Goal: Transaction & Acquisition: Purchase product/service

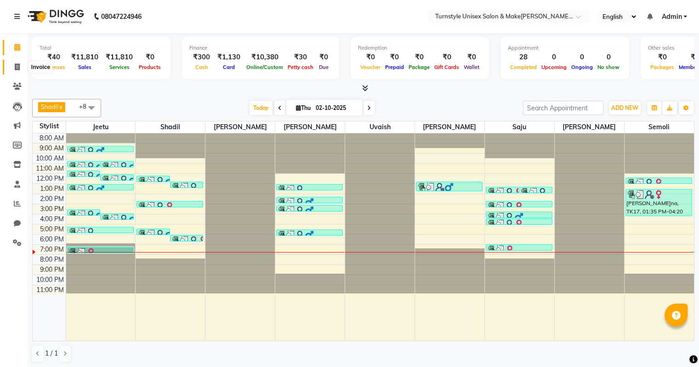
click at [19, 64] on icon at bounding box center [17, 66] width 5 height 7
select select "service"
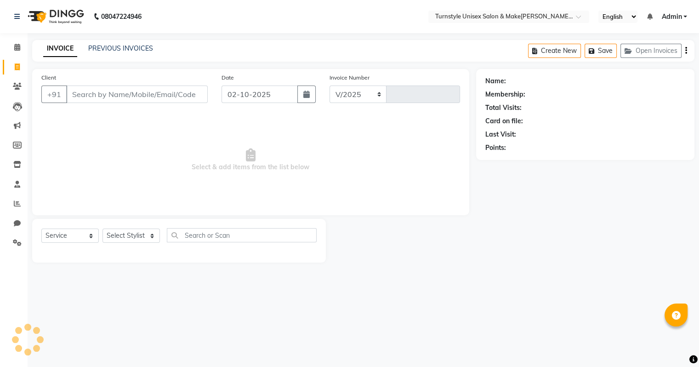
select select "9091"
type input "0058"
click at [131, 100] on input "Client" at bounding box center [137, 93] width 143 height 17
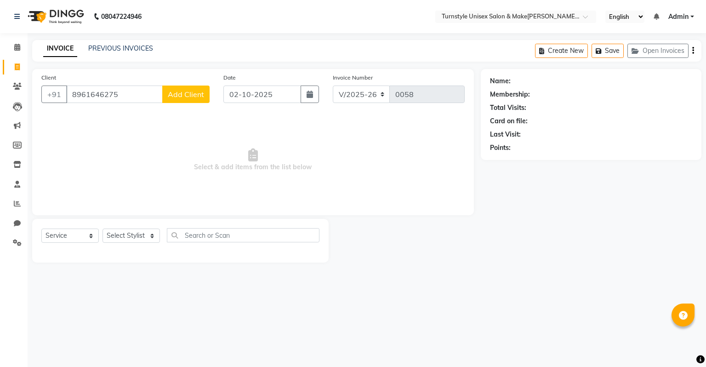
type input "8961646275"
click at [175, 93] on span "Add Client" at bounding box center [186, 94] width 36 height 9
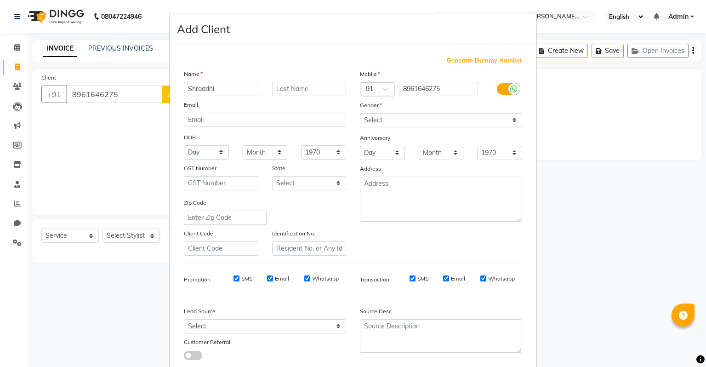
type input "Shraddhi"
click at [360, 123] on select "Select [DEMOGRAPHIC_DATA] [DEMOGRAPHIC_DATA] Other Prefer Not To Say" at bounding box center [441, 120] width 162 height 14
select select "[DEMOGRAPHIC_DATA]"
click at [360, 114] on select "Select [DEMOGRAPHIC_DATA] [DEMOGRAPHIC_DATA] Other Prefer Not To Say" at bounding box center [441, 120] width 162 height 14
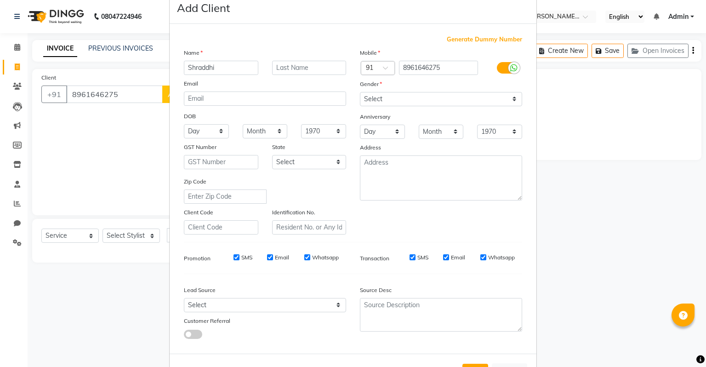
scroll to position [18, 0]
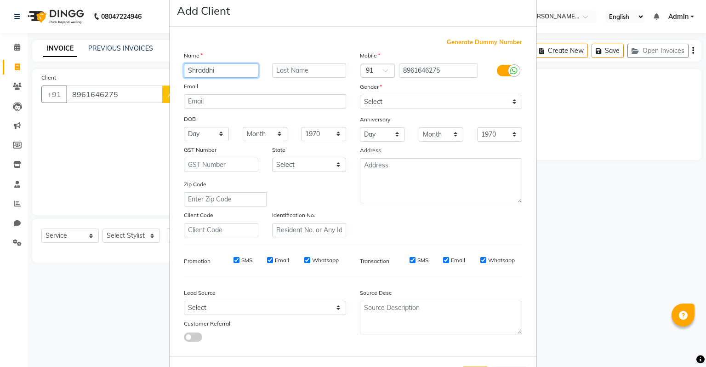
click at [237, 68] on input "Shraddhi" at bounding box center [221, 70] width 74 height 14
type input "[PERSON_NAME]"
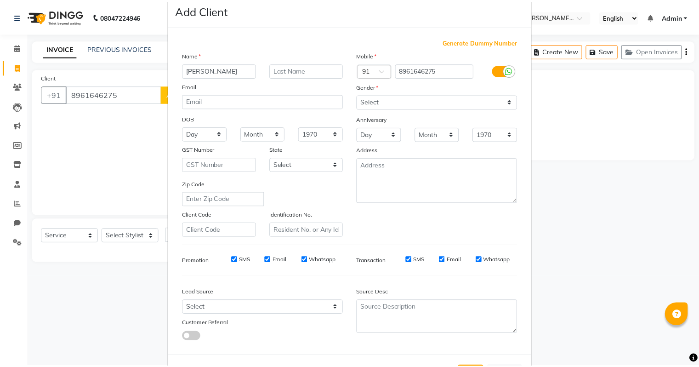
scroll to position [62, 0]
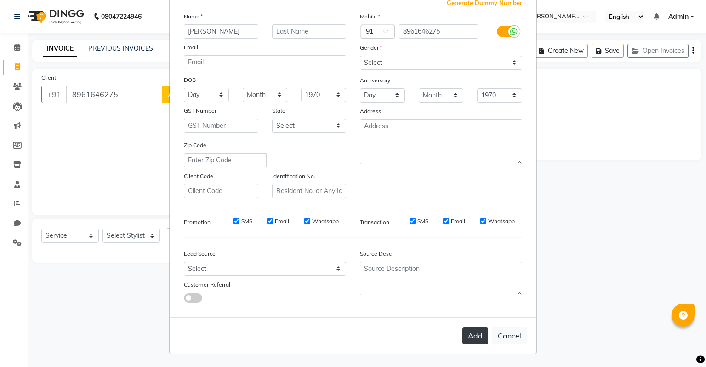
click at [469, 341] on button "Add" at bounding box center [475, 335] width 26 height 17
select select
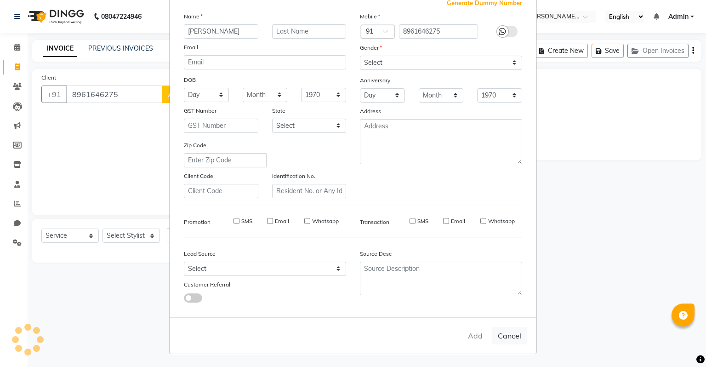
select select
checkbox input "false"
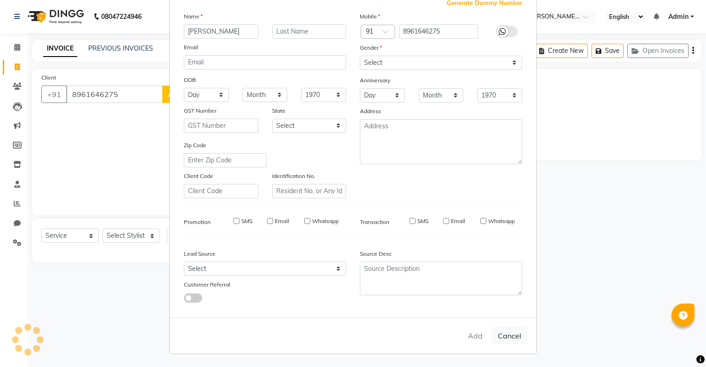
checkbox input "false"
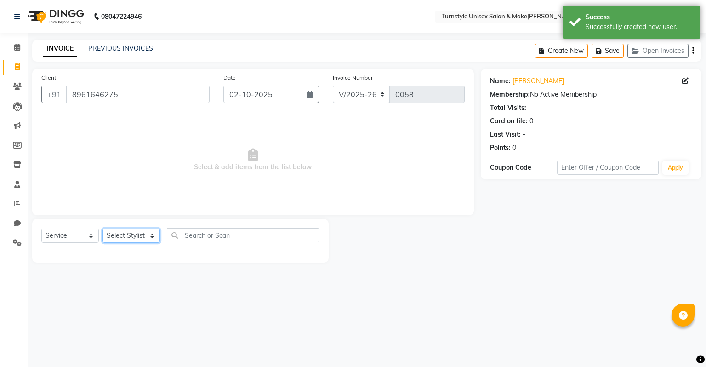
click at [142, 243] on select "Select Sty[PERSON_NAME][PERSON_NAME] [PERSON_NAME] [PERSON_NAME]hr[PERSON_NAME]…" at bounding box center [131, 235] width 57 height 14
drag, startPoint x: 142, startPoint y: 243, endPoint x: 140, endPoint y: 238, distance: 5.4
click at [140, 238] on select "Select Sty[PERSON_NAME][PERSON_NAME] [PERSON_NAME] [PERSON_NAME]hr[PERSON_NAME]…" at bounding box center [131, 235] width 57 height 14
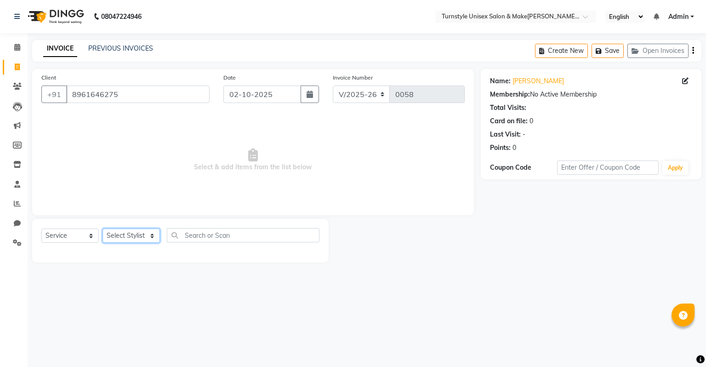
drag, startPoint x: 134, startPoint y: 240, endPoint x: 48, endPoint y: 291, distance: 100.2
click at [50, 291] on div "08047224946 Select Location × Turnstyle Unisex Salon & Makeup, [PERSON_NAME] En…" at bounding box center [353, 183] width 706 height 367
click at [134, 233] on select "Select Sty[PERSON_NAME][PERSON_NAME] [PERSON_NAME] [PERSON_NAME]hr[PERSON_NAME]…" at bounding box center [131, 235] width 57 height 14
select select "92761"
click at [103, 229] on select "Select Sty[PERSON_NAME][PERSON_NAME] [PERSON_NAME] [PERSON_NAME]hr[PERSON_NAME]…" at bounding box center [131, 235] width 57 height 14
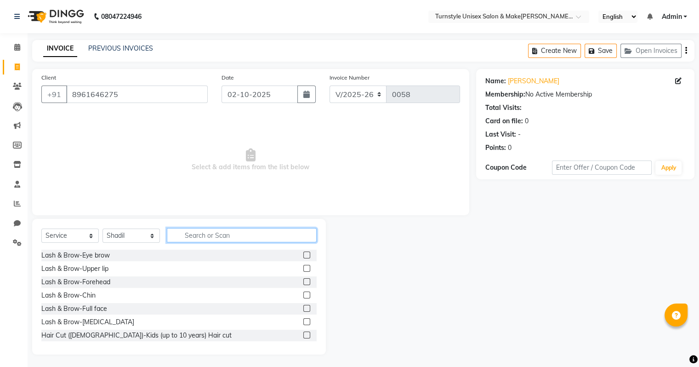
click at [199, 238] on input "text" at bounding box center [242, 235] width 150 height 14
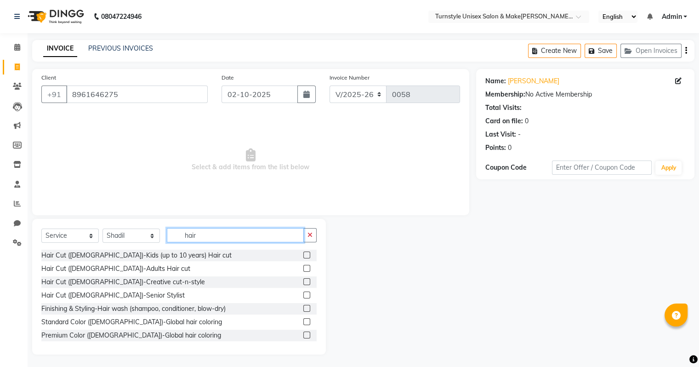
type input "hair"
click at [20, 84] on icon at bounding box center [17, 86] width 9 height 7
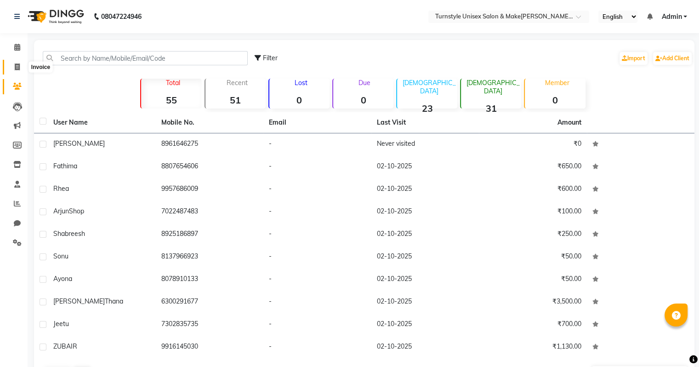
click at [16, 68] on icon at bounding box center [17, 66] width 5 height 7
select select "service"
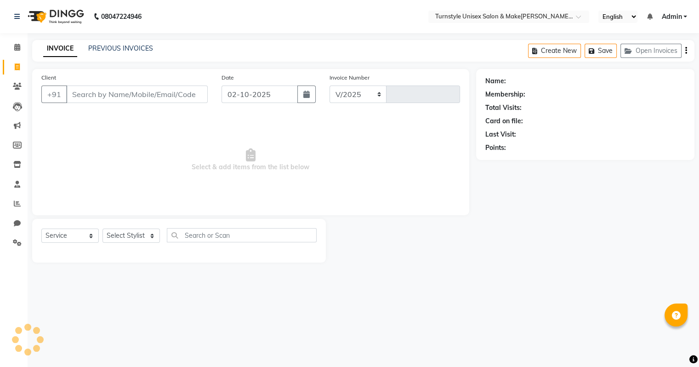
select select "9091"
type input "0058"
click at [113, 232] on select "Select Sty[PERSON_NAME][PERSON_NAME] [PERSON_NAME] [PERSON_NAME]hr[PERSON_NAME]…" at bounding box center [131, 235] width 57 height 14
select select "93349"
click at [103, 229] on select "Select Sty[PERSON_NAME][PERSON_NAME] [PERSON_NAME] [PERSON_NAME]hr[PERSON_NAME]…" at bounding box center [131, 235] width 57 height 14
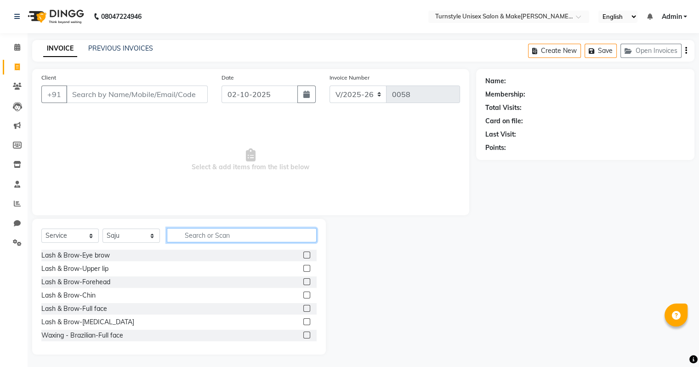
click at [193, 233] on input "text" at bounding box center [242, 235] width 150 height 14
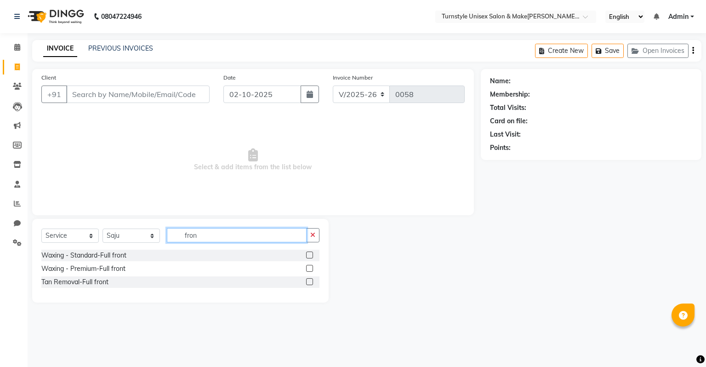
type input "fron"
click at [308, 256] on label at bounding box center [309, 254] width 7 height 7
click at [308, 256] on input "checkbox" at bounding box center [309, 255] width 6 height 6
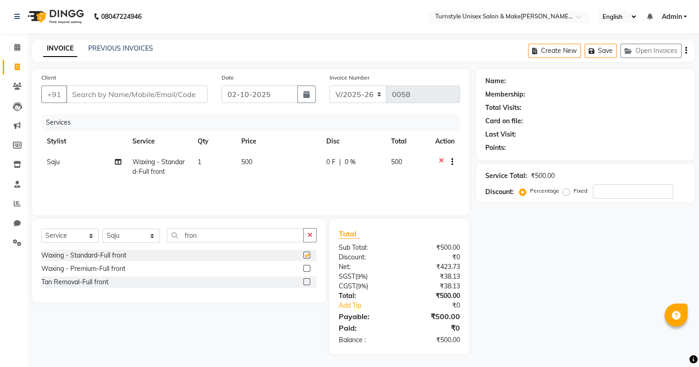
checkbox input "false"
click at [307, 268] on label at bounding box center [306, 268] width 7 height 7
click at [307, 268] on input "checkbox" at bounding box center [306, 269] width 6 height 6
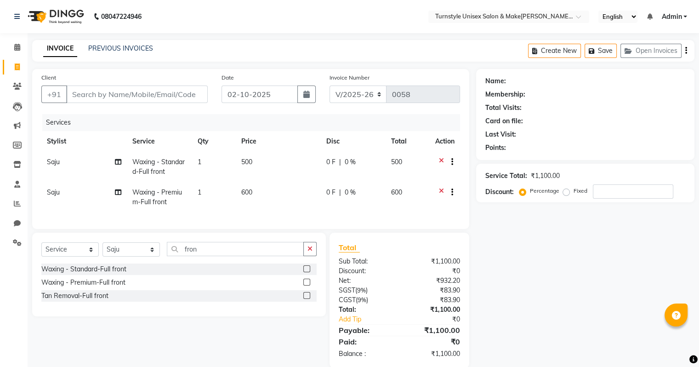
click at [442, 161] on icon at bounding box center [441, 162] width 5 height 11
click at [442, 188] on icon at bounding box center [441, 193] width 5 height 11
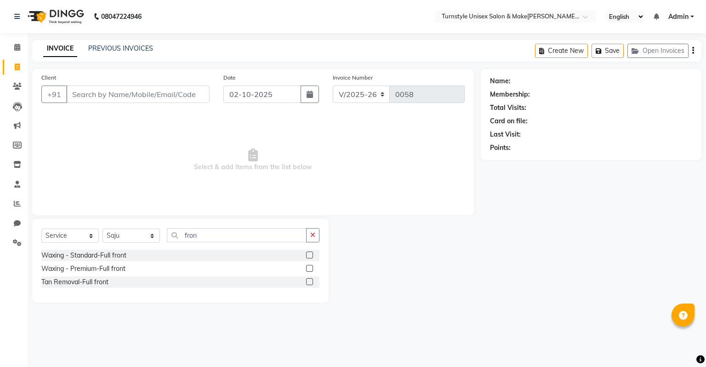
click at [310, 271] on label at bounding box center [309, 268] width 7 height 7
click at [310, 271] on input "checkbox" at bounding box center [309, 269] width 6 height 6
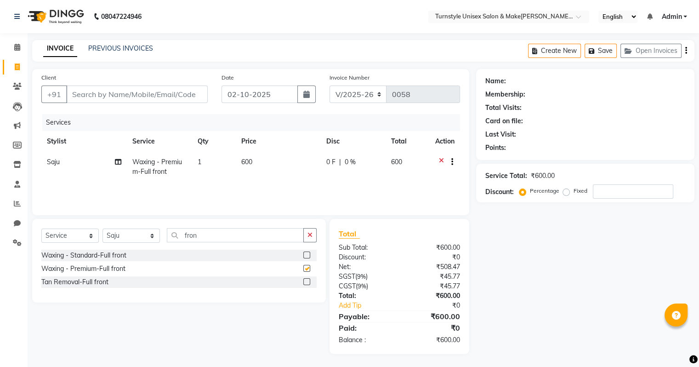
checkbox input "false"
click at [233, 231] on input "fron" at bounding box center [235, 235] width 137 height 14
type input "f"
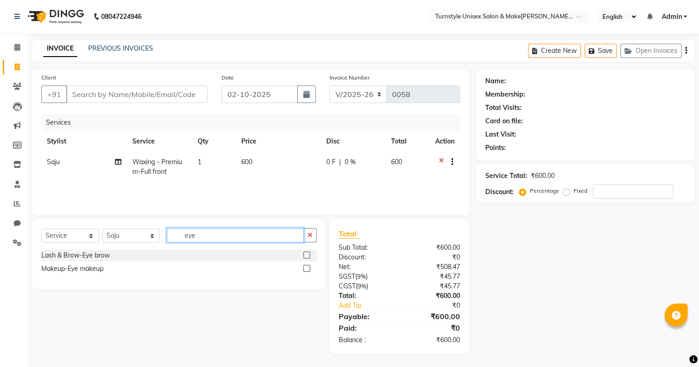
type input "eye"
click at [306, 255] on label at bounding box center [306, 254] width 7 height 7
click at [306, 255] on input "checkbox" at bounding box center [306, 255] width 6 height 6
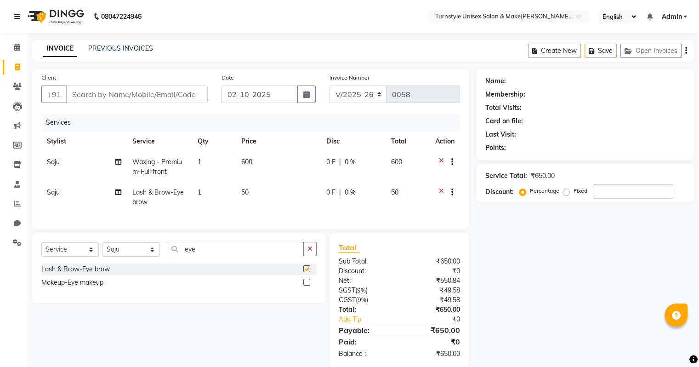
checkbox input "false"
click at [247, 263] on div "Select Service Product Membership Package Voucher Prepaid Gift Card Select Styl…" at bounding box center [178, 253] width 275 height 22
click at [249, 256] on input "eye" at bounding box center [235, 249] width 137 height 14
type input "e"
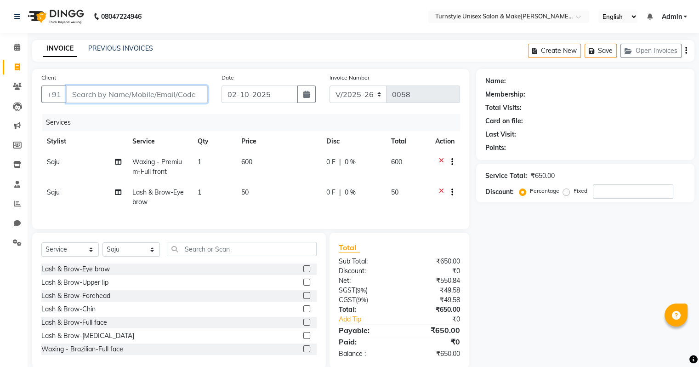
click at [153, 92] on input "Client" at bounding box center [137, 93] width 142 height 17
type input "f"
type input "0"
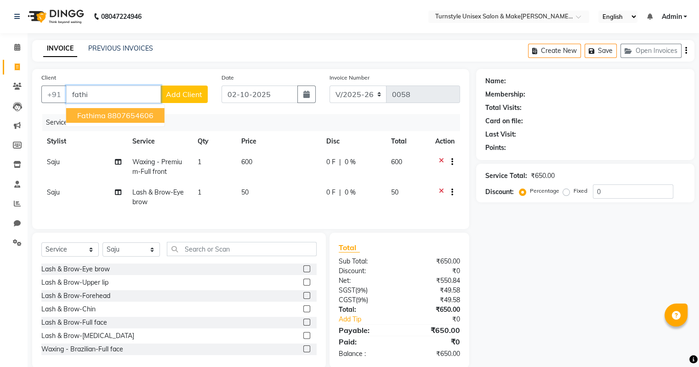
click at [141, 114] on ngb-highlight "8807654606" at bounding box center [131, 115] width 46 height 9
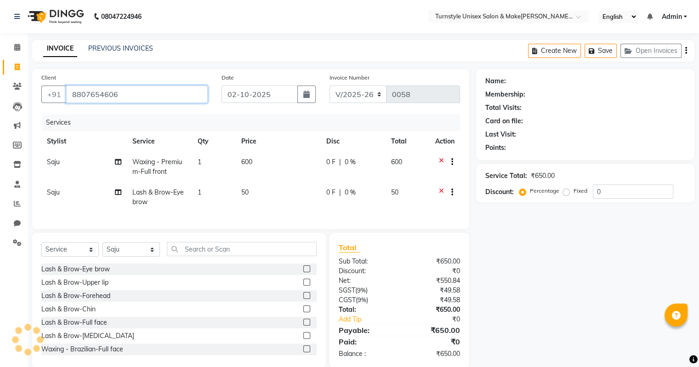
type input "8807654606"
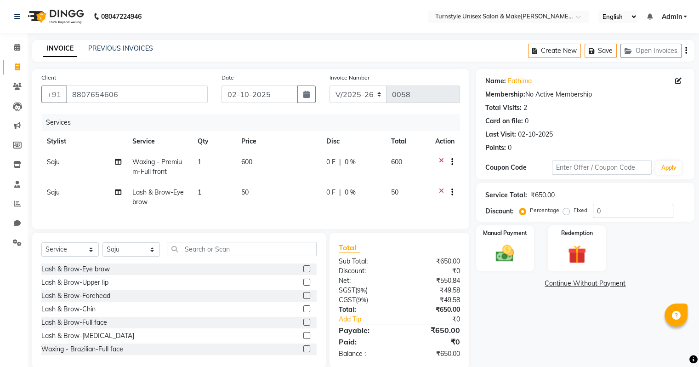
click at [442, 191] on icon at bounding box center [441, 193] width 5 height 11
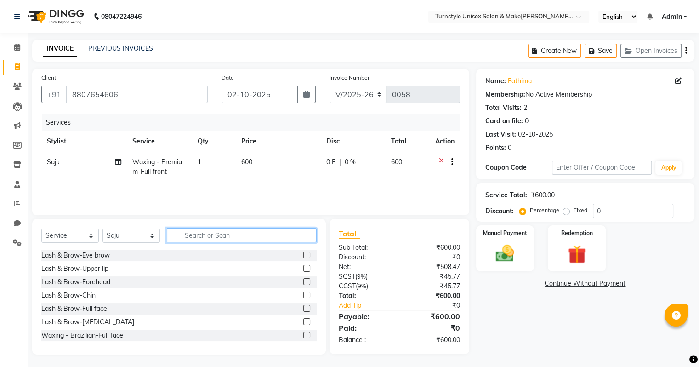
click at [209, 234] on input "text" at bounding box center [242, 235] width 150 height 14
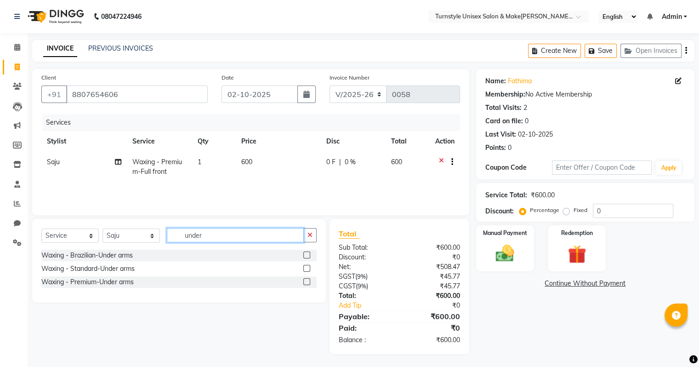
type input "under"
click at [305, 256] on label at bounding box center [306, 254] width 7 height 7
click at [305, 256] on input "checkbox" at bounding box center [306, 255] width 6 height 6
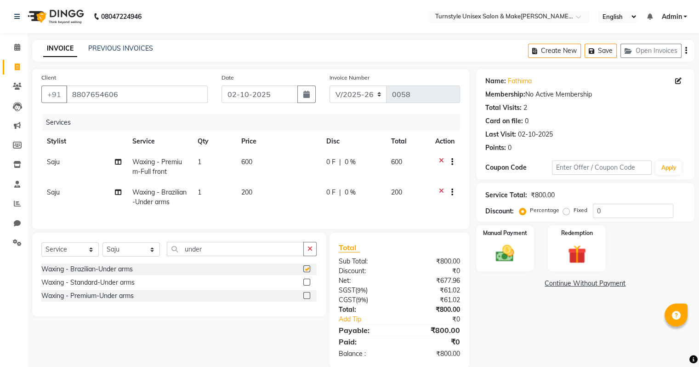
checkbox input "false"
click at [306, 285] on label at bounding box center [306, 282] width 7 height 7
click at [306, 285] on input "checkbox" at bounding box center [306, 282] width 6 height 6
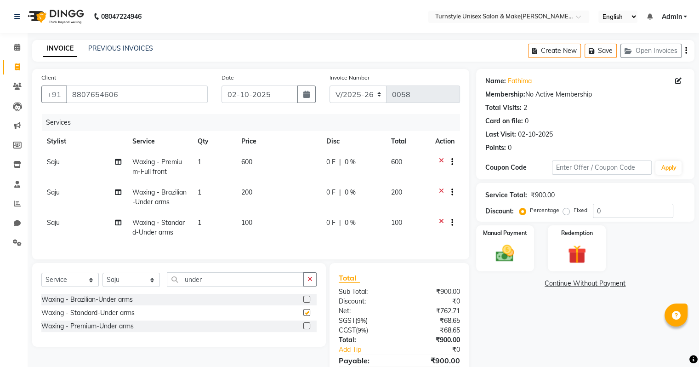
checkbox input "false"
click at [307, 329] on label at bounding box center [306, 325] width 7 height 7
click at [307, 329] on input "checkbox" at bounding box center [306, 326] width 6 height 6
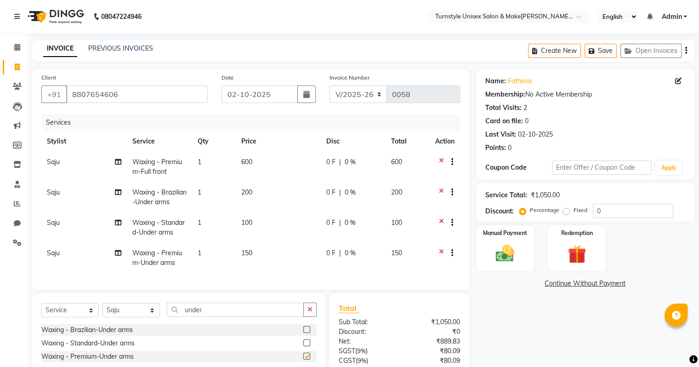
checkbox input "false"
click at [444, 222] on div at bounding box center [448, 223] width 9 height 11
click at [439, 222] on icon at bounding box center [441, 223] width 5 height 11
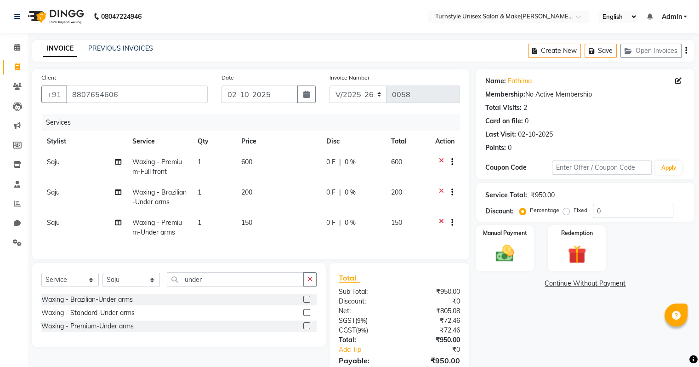
click at [440, 191] on icon at bounding box center [441, 193] width 5 height 11
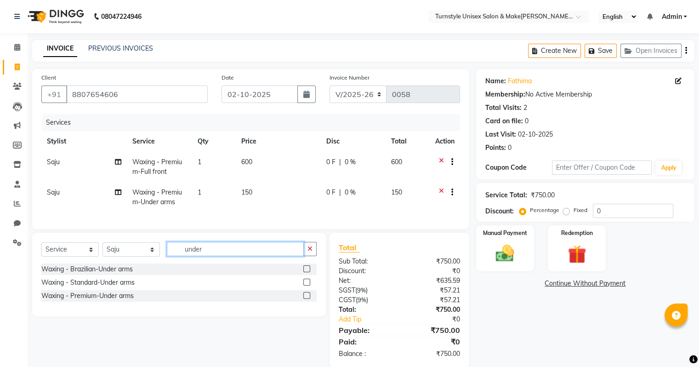
click at [221, 256] on input "under" at bounding box center [235, 249] width 137 height 14
type input "u"
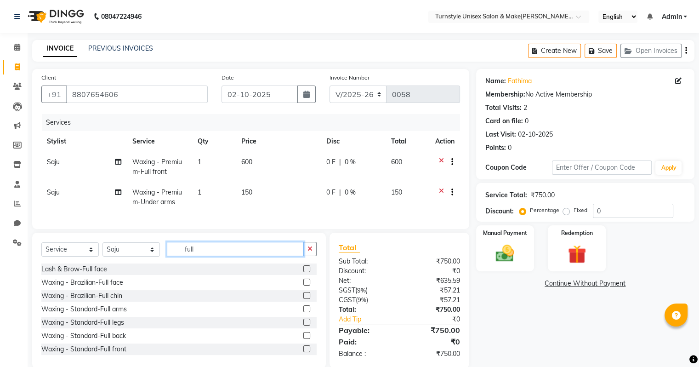
type input "full"
click at [303, 312] on label at bounding box center [306, 308] width 7 height 7
click at [303, 312] on input "checkbox" at bounding box center [306, 309] width 6 height 6
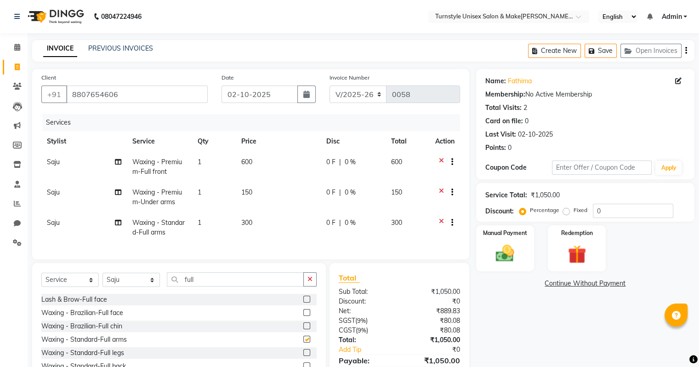
checkbox input "false"
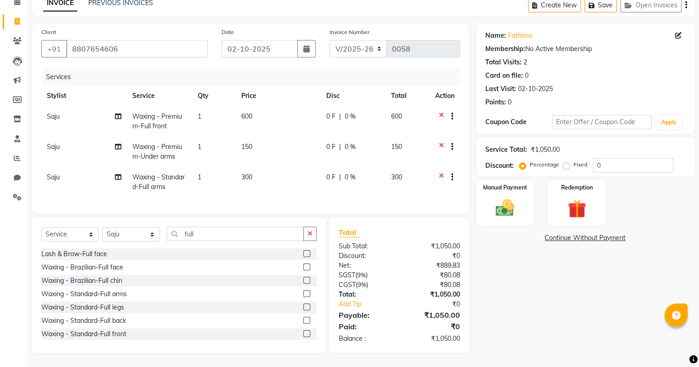
click at [200, 225] on div "Select Service Product Membership Package Voucher Prepaid Gift Card Select Styl…" at bounding box center [179, 285] width 294 height 136
click at [201, 233] on input "full" at bounding box center [235, 234] width 137 height 14
type input "f"
click at [250, 173] on span "300" at bounding box center [246, 177] width 11 height 8
select select "93349"
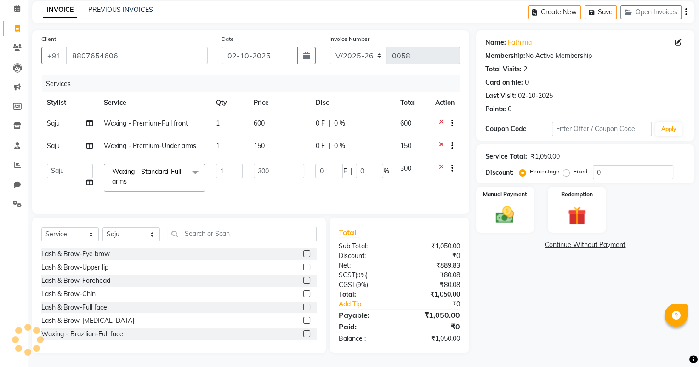
scroll to position [46, 0]
click at [281, 165] on input "300" at bounding box center [279, 171] width 51 height 14
type input "3"
type input "400"
click at [264, 180] on td "400" at bounding box center [279, 177] width 62 height 39
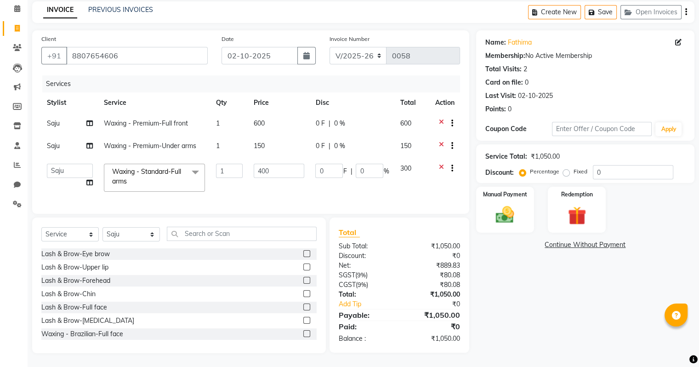
select select "93349"
click at [197, 237] on input "text" at bounding box center [242, 234] width 150 height 14
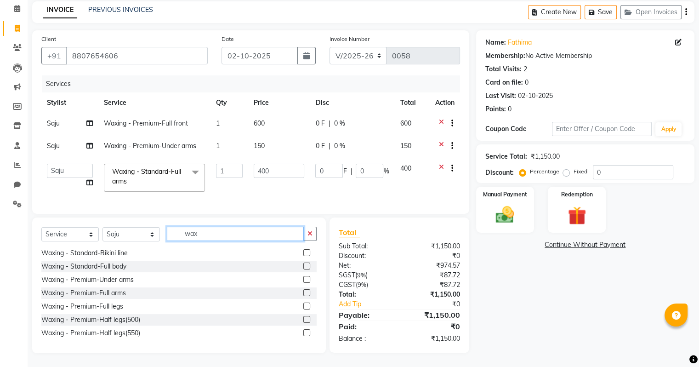
scroll to position [203, 0]
type input "wax"
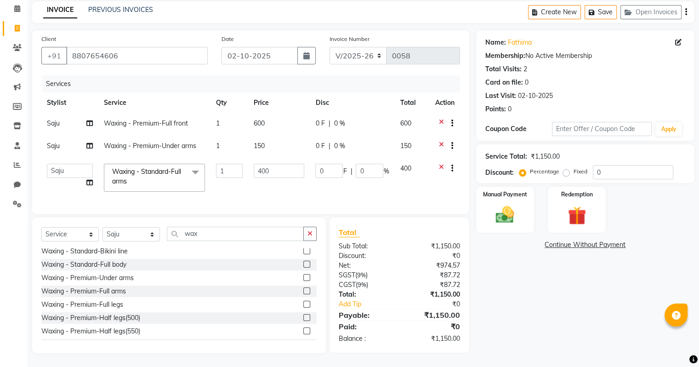
click at [303, 289] on label at bounding box center [306, 290] width 7 height 7
click at [303, 289] on input "checkbox" at bounding box center [306, 291] width 6 height 6
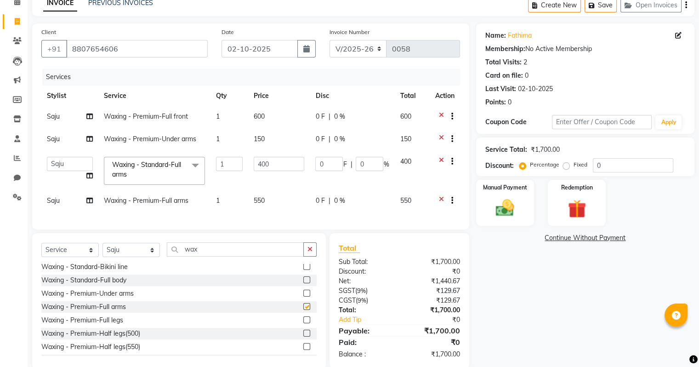
checkbox input "false"
click at [440, 160] on icon at bounding box center [441, 162] width 5 height 11
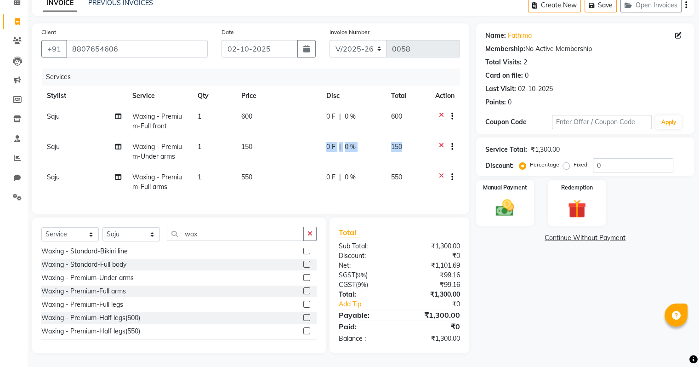
drag, startPoint x: 440, startPoint y: 160, endPoint x: 258, endPoint y: 154, distance: 182.2
click at [258, 154] on tr "[PERSON_NAME] Waxing - Premium-Under arms 1 150 0 F | 0 % 150" at bounding box center [250, 152] width 419 height 30
click at [440, 144] on icon at bounding box center [441, 147] width 5 height 11
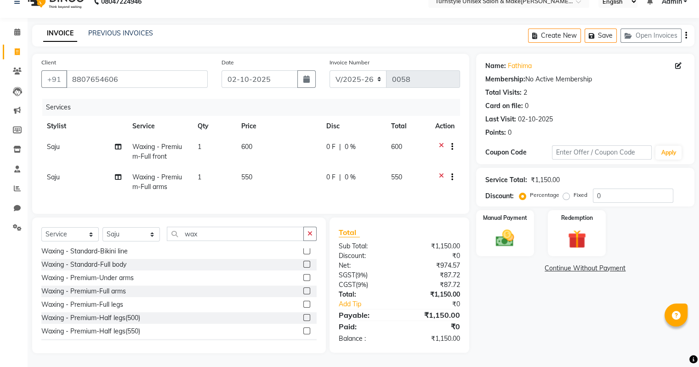
scroll to position [22, 0]
click at [221, 239] on input "wax" at bounding box center [235, 234] width 137 height 14
type input "w"
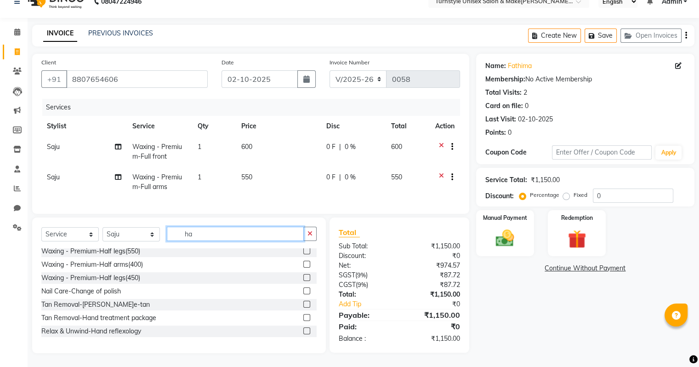
scroll to position [0, 0]
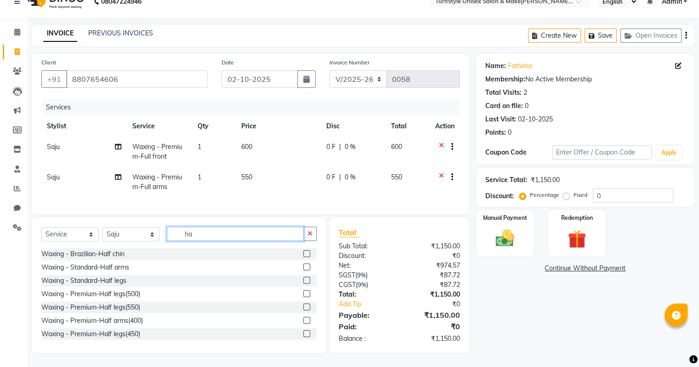
type input "h"
type input "mi"
click at [16, 48] on icon at bounding box center [17, 51] width 5 height 7
select select "service"
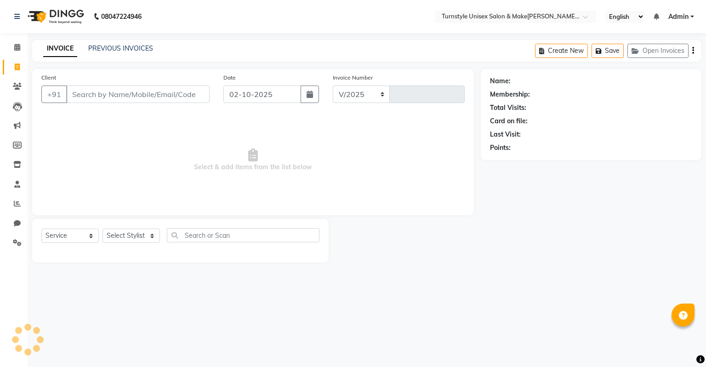
select select "9091"
type input "0058"
type input "s"
type input "S"
click at [135, 242] on select "Select Sty[PERSON_NAME][PERSON_NAME] [PERSON_NAME] [PERSON_NAME]hr[PERSON_NAME]…" at bounding box center [131, 235] width 57 height 14
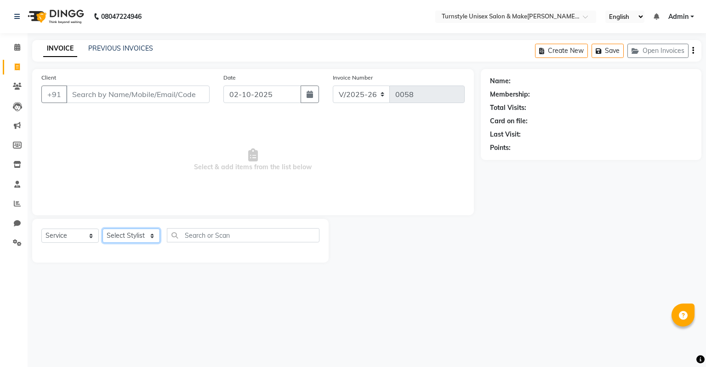
select select "93350"
click at [103, 229] on select "Select Sty[PERSON_NAME][PERSON_NAME] [PERSON_NAME] [PERSON_NAME]hr[PERSON_NAME]…" at bounding box center [131, 235] width 57 height 14
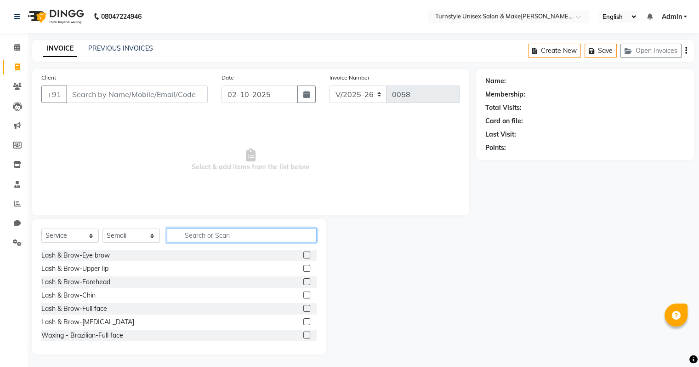
click at [203, 236] on input "text" at bounding box center [242, 235] width 150 height 14
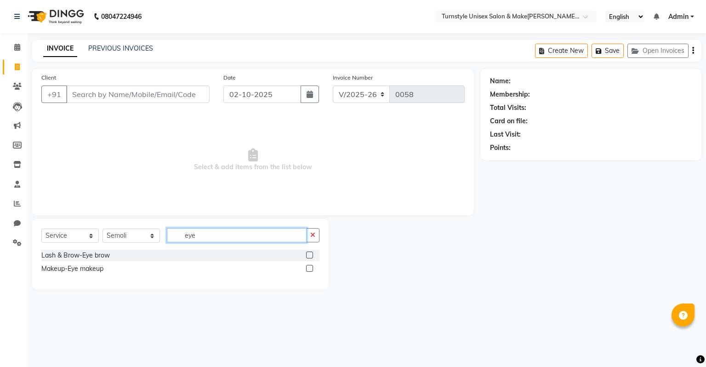
type input "eye"
click at [308, 253] on label at bounding box center [309, 254] width 7 height 7
click at [308, 253] on input "checkbox" at bounding box center [309, 255] width 6 height 6
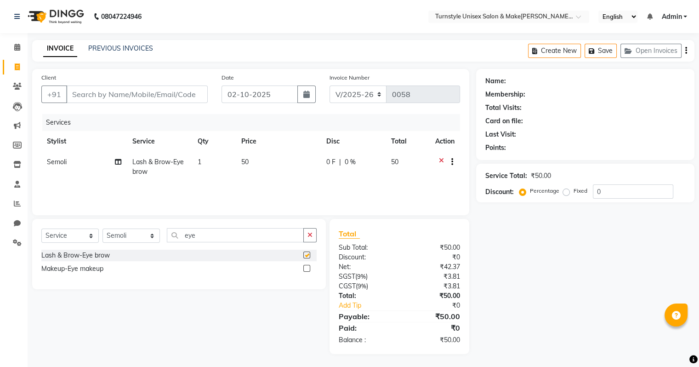
checkbox input "false"
click at [255, 232] on input "eye" at bounding box center [235, 235] width 137 height 14
type input "e"
type input "upp"
click at [305, 268] on label at bounding box center [306, 268] width 7 height 7
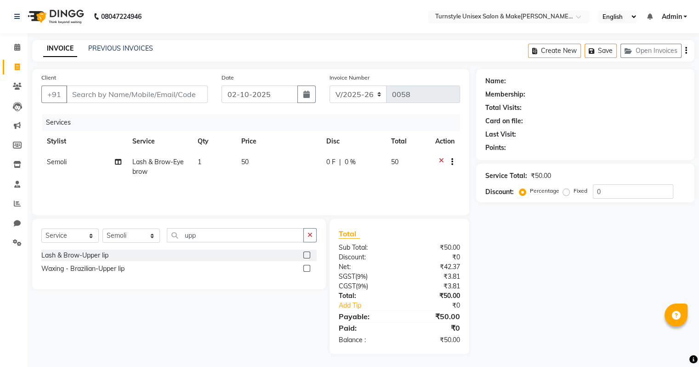
click at [305, 268] on input "checkbox" at bounding box center [306, 269] width 6 height 6
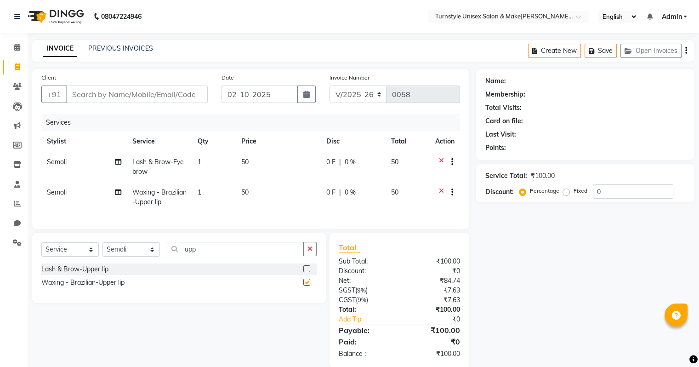
checkbox input "false"
click at [254, 256] on input "upp" at bounding box center [235, 249] width 137 height 14
type input "u"
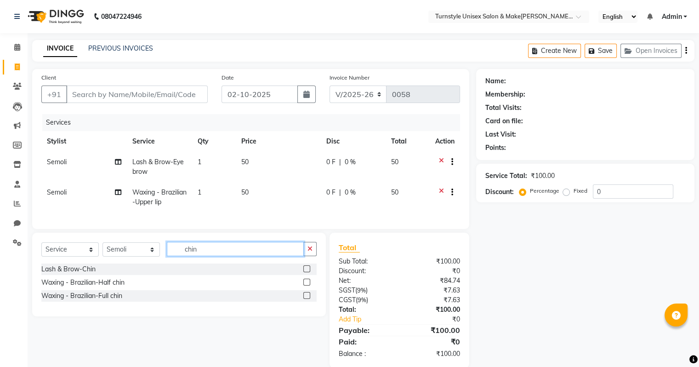
type input "chin"
click at [305, 285] on label at bounding box center [306, 282] width 7 height 7
click at [305, 285] on input "checkbox" at bounding box center [306, 282] width 6 height 6
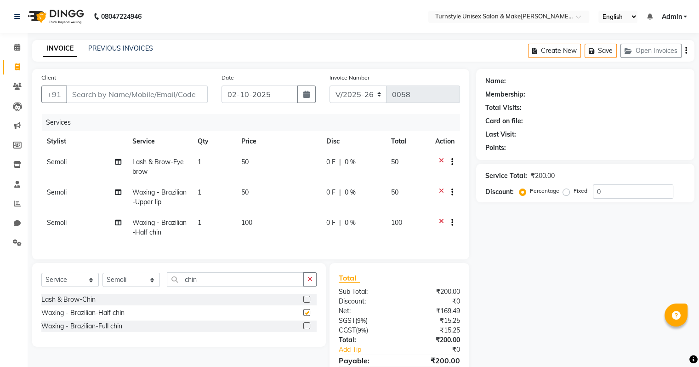
checkbox input "false"
drag, startPoint x: 227, startPoint y: 301, endPoint x: 239, endPoint y: 281, distance: 22.7
click at [239, 281] on div "Select Service Product Membership Package Voucher Prepaid Gift Card Select Styl…" at bounding box center [178, 283] width 275 height 22
click at [239, 281] on input "chin" at bounding box center [235, 279] width 137 height 14
type input "c"
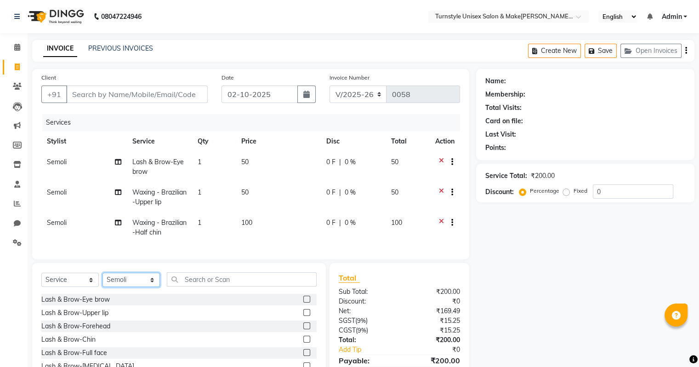
click at [120, 285] on select "Select Sty[PERSON_NAME][PERSON_NAME] [PERSON_NAME] [PERSON_NAME]hr[PERSON_NAME]…" at bounding box center [131, 280] width 57 height 14
select select "92761"
click at [103, 280] on select "Select Sty[PERSON_NAME][PERSON_NAME] [PERSON_NAME] [PERSON_NAME]hr[PERSON_NAME]…" at bounding box center [131, 280] width 57 height 14
click at [204, 286] on input "text" at bounding box center [242, 279] width 150 height 14
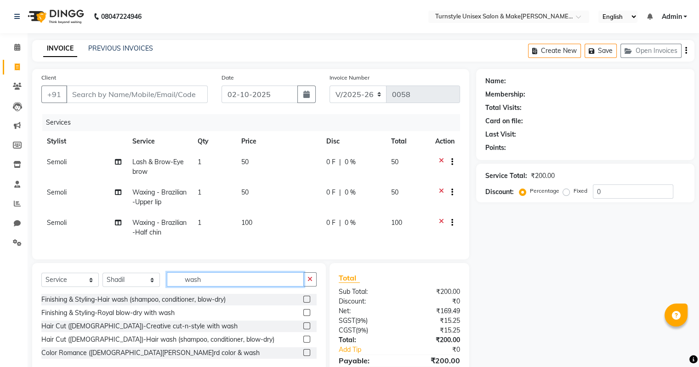
type input "wash"
click at [305, 302] on label at bounding box center [306, 299] width 7 height 7
click at [305, 302] on input "checkbox" at bounding box center [306, 299] width 6 height 6
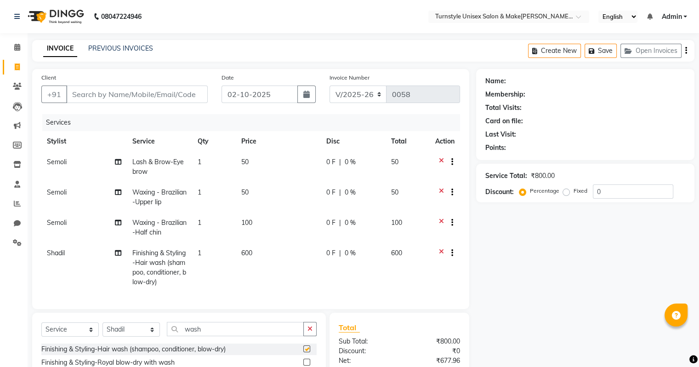
checkbox input "false"
click at [260, 256] on td "600" at bounding box center [278, 268] width 85 height 50
select select "92761"
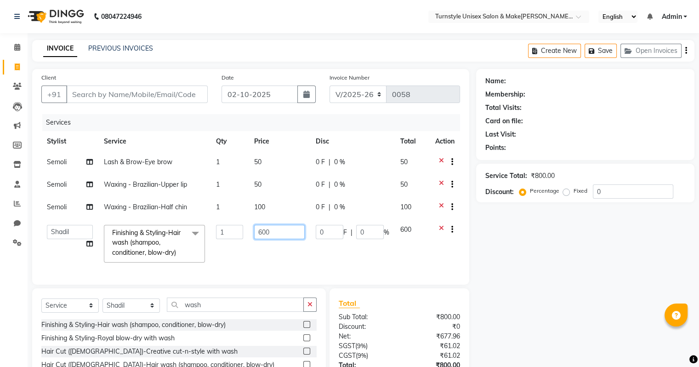
click at [271, 233] on input "600" at bounding box center [279, 232] width 51 height 14
type input "6"
type input "300"
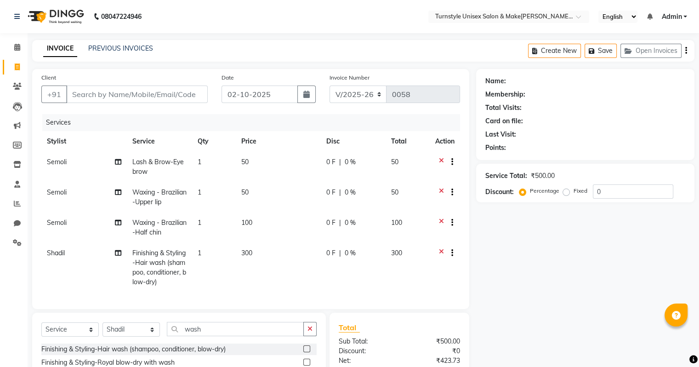
click at [263, 262] on td "300" at bounding box center [278, 268] width 85 height 50
select select "92761"
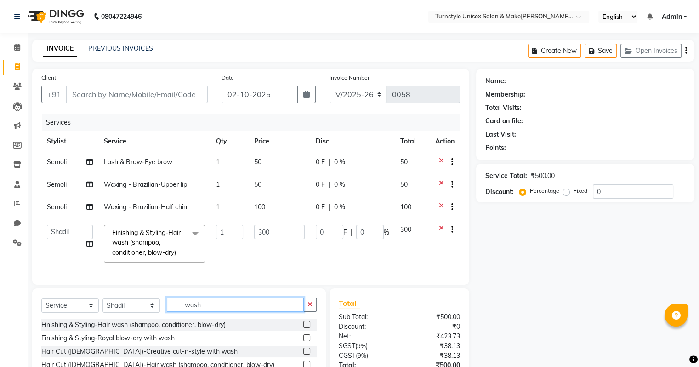
click at [204, 312] on input "wash" at bounding box center [235, 304] width 137 height 14
type input "w"
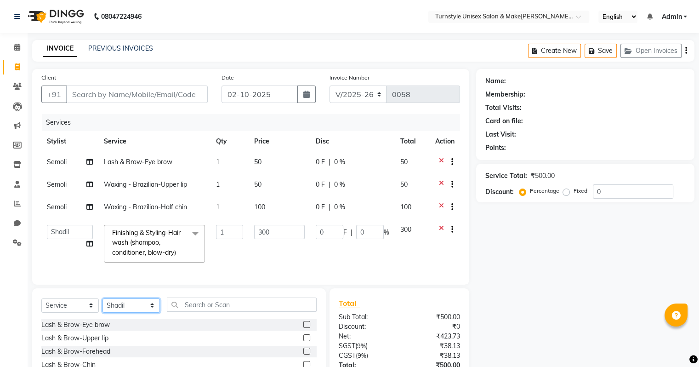
click at [142, 310] on select "Select Sty[PERSON_NAME][PERSON_NAME] [PERSON_NAME] [PERSON_NAME]hr[PERSON_NAME]…" at bounding box center [131, 305] width 57 height 14
click at [152, 313] on select "Select Sty[PERSON_NAME][PERSON_NAME] [PERSON_NAME] [PERSON_NAME]hr[PERSON_NAME]…" at bounding box center [131, 305] width 57 height 14
select select "93345"
click at [103, 305] on select "Select Sty[PERSON_NAME][PERSON_NAME] [PERSON_NAME] [PERSON_NAME]hr[PERSON_NAME]…" at bounding box center [131, 305] width 57 height 14
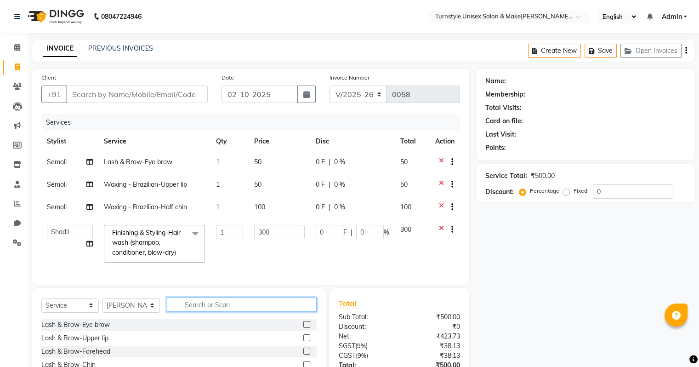
click at [199, 312] on input "text" at bounding box center [242, 304] width 150 height 14
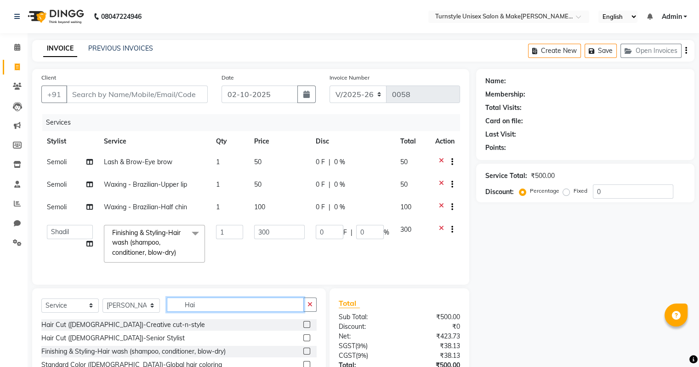
scroll to position [19, 0]
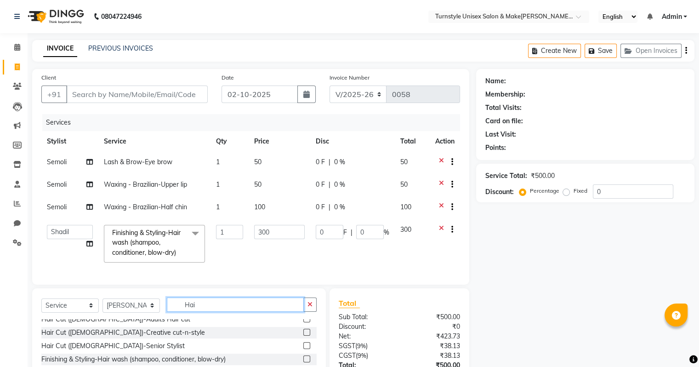
type input "Hai"
click at [303, 336] on label at bounding box center [306, 332] width 7 height 7
click at [303, 336] on input "checkbox" at bounding box center [306, 333] width 6 height 6
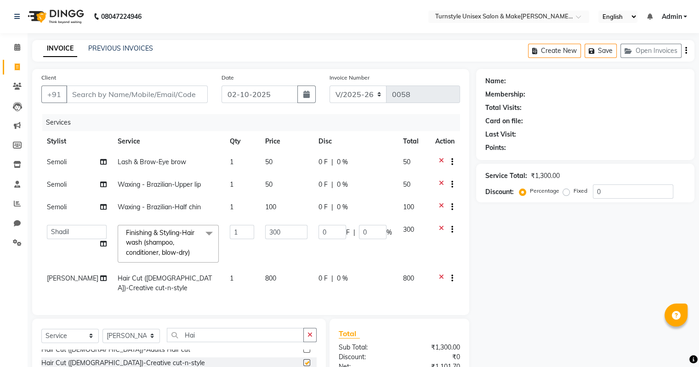
checkbox input "false"
click at [265, 276] on span "800" at bounding box center [270, 278] width 11 height 8
select select "93345"
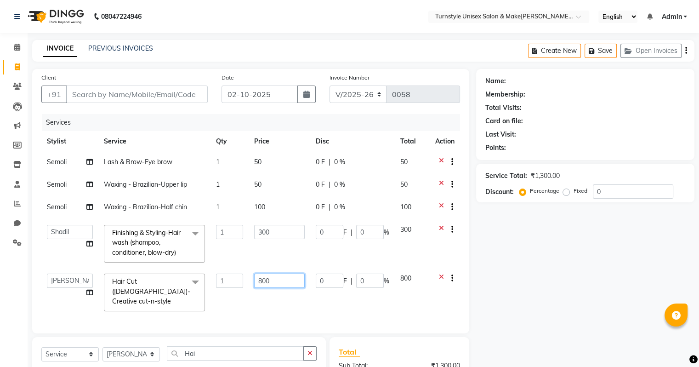
click at [277, 281] on input "800" at bounding box center [279, 280] width 51 height 14
type input "8"
type input "600"
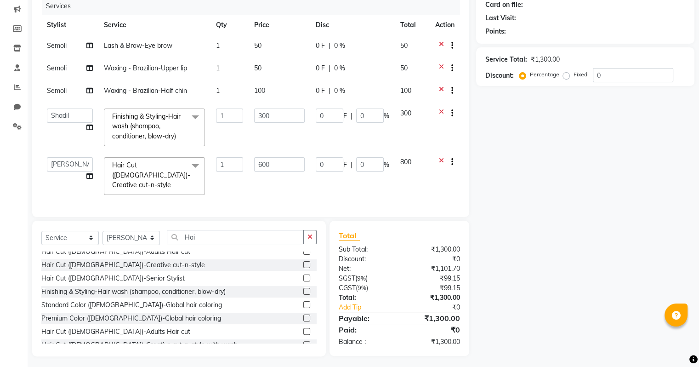
click at [441, 162] on td at bounding box center [445, 176] width 30 height 49
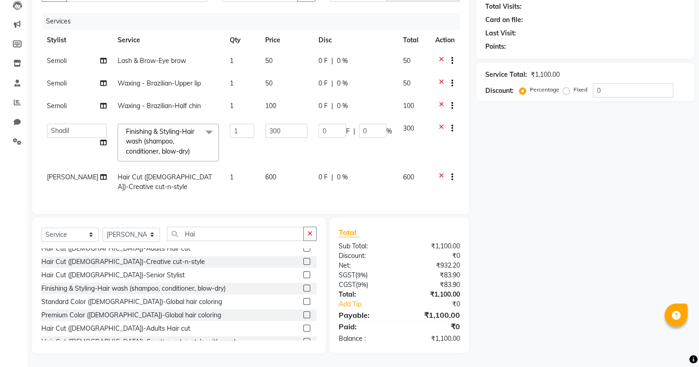
scroll to position [108, 0]
click at [234, 232] on input "Hai" at bounding box center [235, 234] width 137 height 14
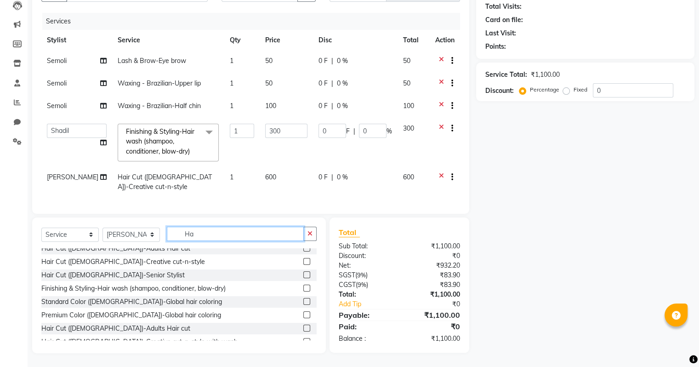
type input "H"
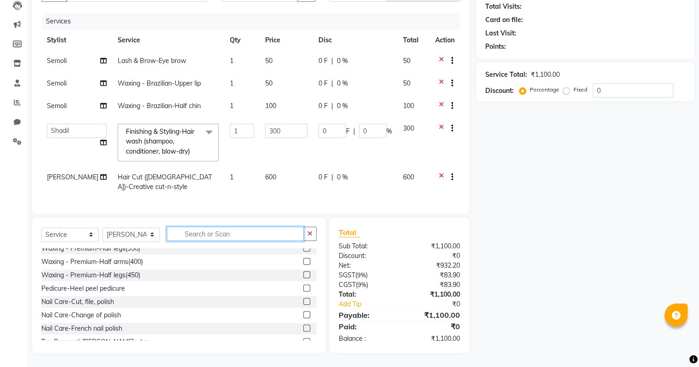
scroll to position [525, 0]
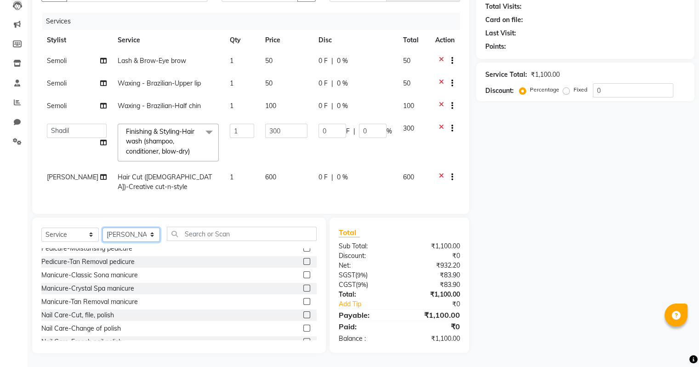
click at [138, 235] on select "Select Sty[PERSON_NAME][PERSON_NAME] [PERSON_NAME] [PERSON_NAME]hr[PERSON_NAME]…" at bounding box center [131, 235] width 57 height 14
select select "93349"
click at [103, 228] on select "Select Sty[PERSON_NAME][PERSON_NAME] [PERSON_NAME] [PERSON_NAME]hr[PERSON_NAME]…" at bounding box center [131, 235] width 57 height 14
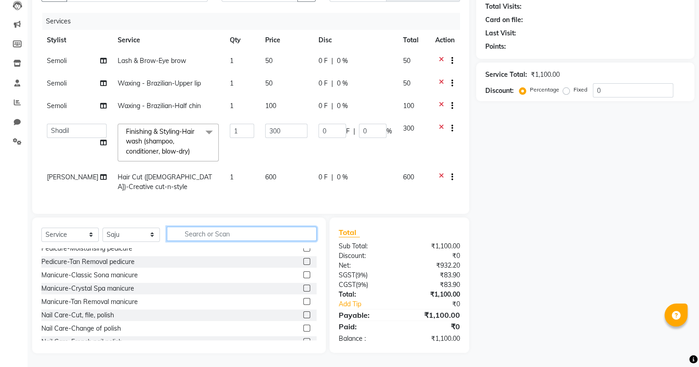
click at [229, 238] on input "text" at bounding box center [242, 234] width 150 height 14
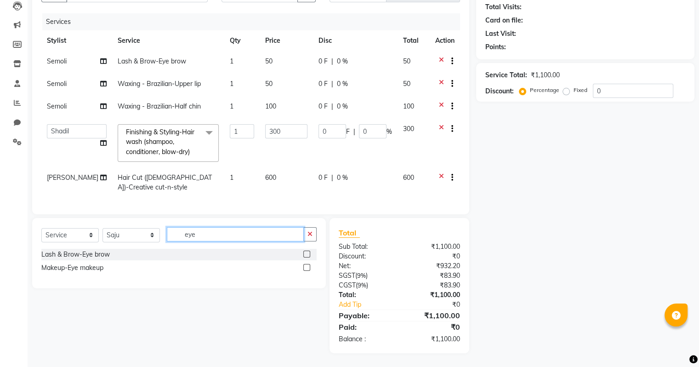
scroll to position [108, 0]
type input "eye"
click at [308, 251] on label at bounding box center [306, 254] width 7 height 7
click at [308, 251] on input "checkbox" at bounding box center [306, 254] width 6 height 6
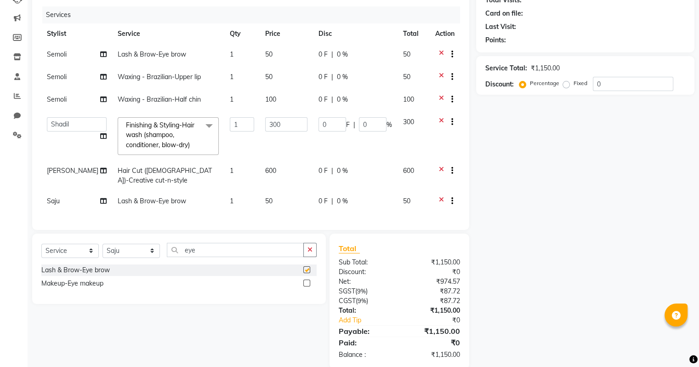
checkbox input "false"
click at [264, 256] on input "eye" at bounding box center [235, 250] width 137 height 14
type input "e"
type input "upper"
click at [303, 273] on label at bounding box center [306, 269] width 7 height 7
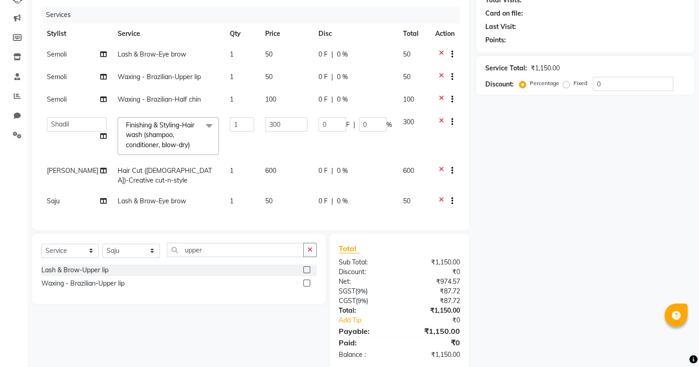
click at [303, 273] on input "checkbox" at bounding box center [306, 270] width 6 height 6
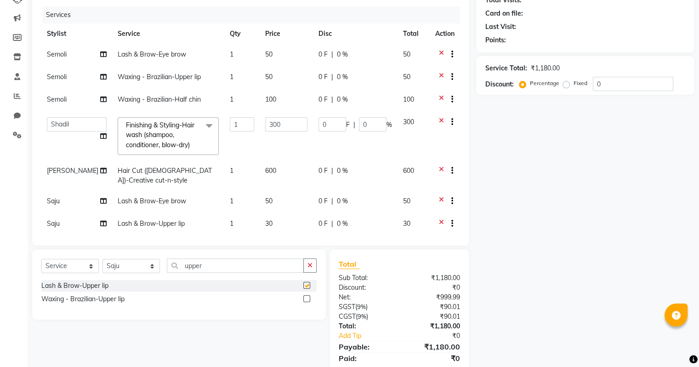
checkbox input "false"
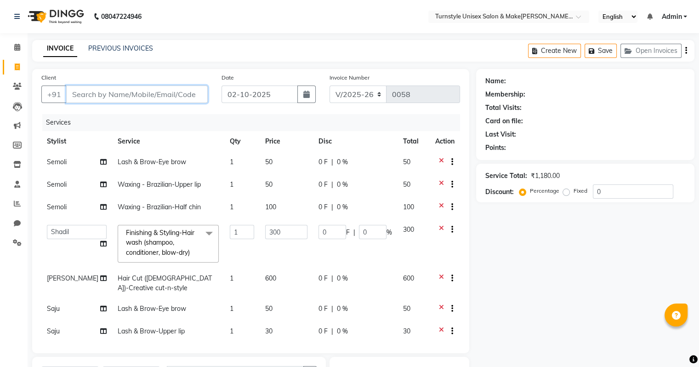
click at [180, 100] on input "Client" at bounding box center [137, 93] width 142 height 17
type input "S"
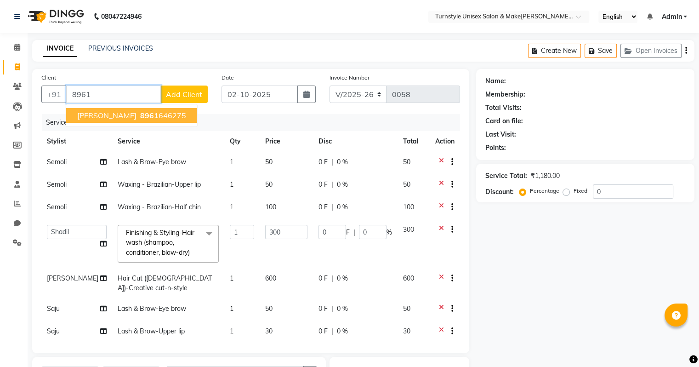
click at [140, 118] on span "8961" at bounding box center [149, 115] width 18 height 9
type input "8961646275"
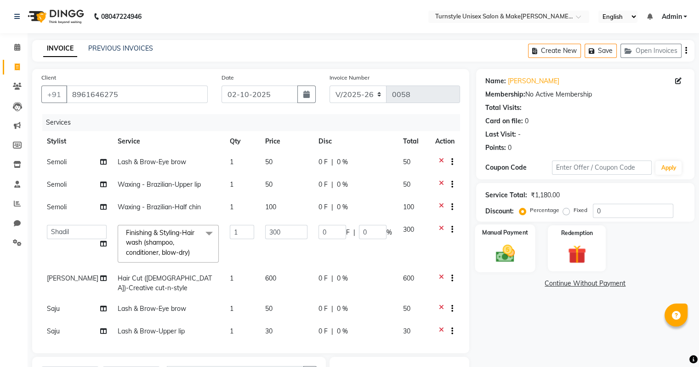
click at [488, 252] on div "Manual Payment" at bounding box center [505, 247] width 60 height 47
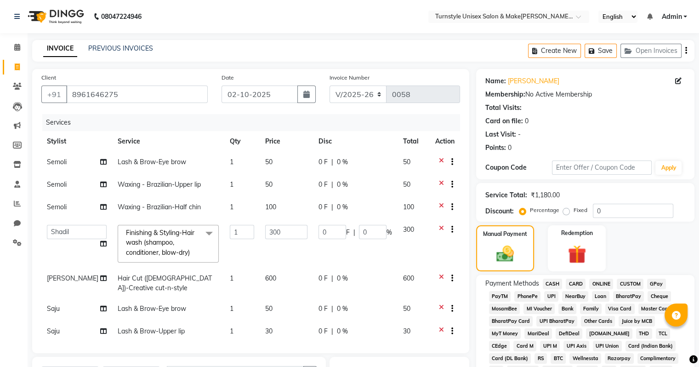
click at [550, 296] on span "UPI" at bounding box center [551, 296] width 14 height 11
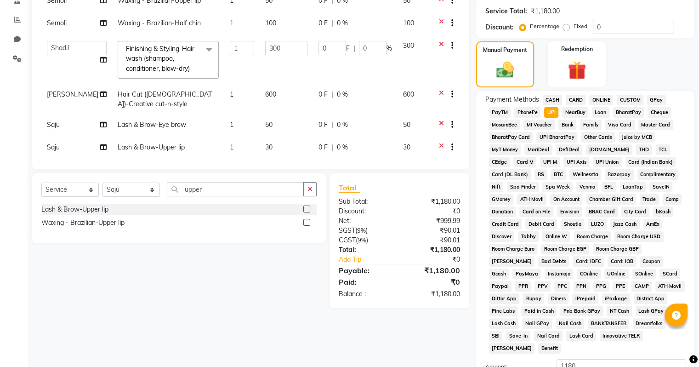
scroll to position [257, 0]
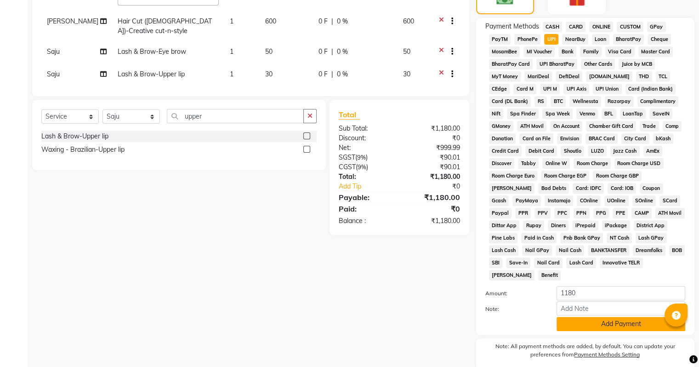
click at [656, 318] on button "Add Payment" at bounding box center [621, 324] width 129 height 14
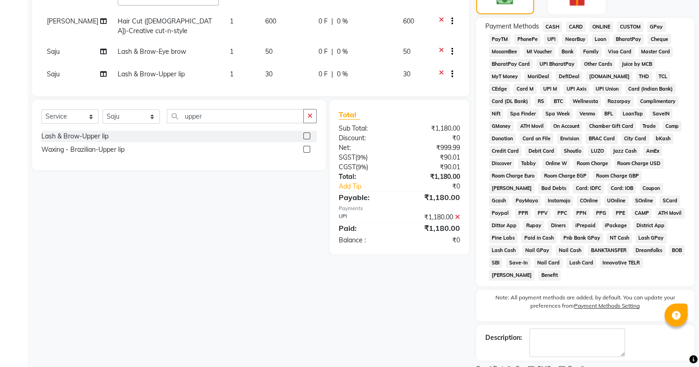
scroll to position [290, 0]
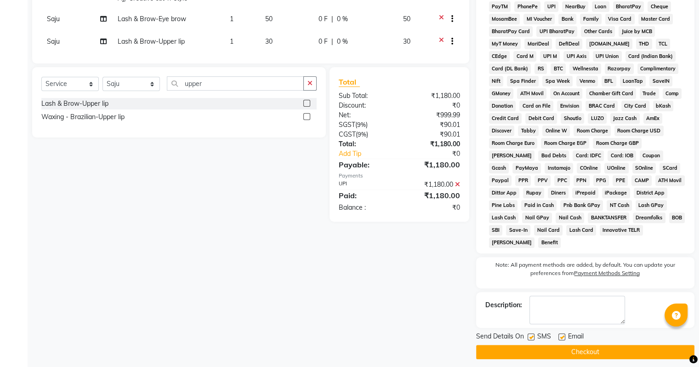
click at [564, 333] on label at bounding box center [561, 336] width 7 height 7
click at [564, 334] on input "checkbox" at bounding box center [561, 337] width 6 height 6
checkbox input "false"
click at [572, 345] on button "Checkout" at bounding box center [585, 352] width 218 height 14
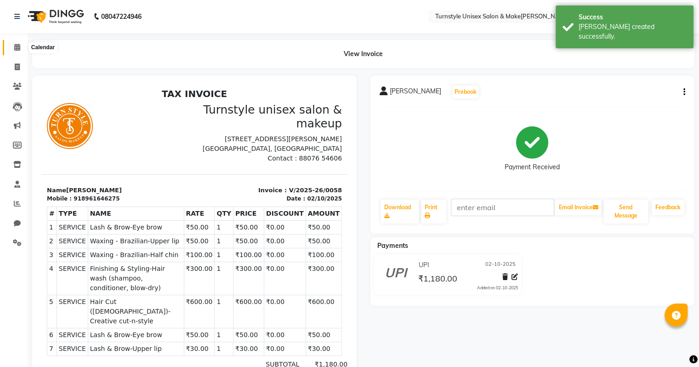
click at [14, 44] on icon at bounding box center [17, 47] width 6 height 7
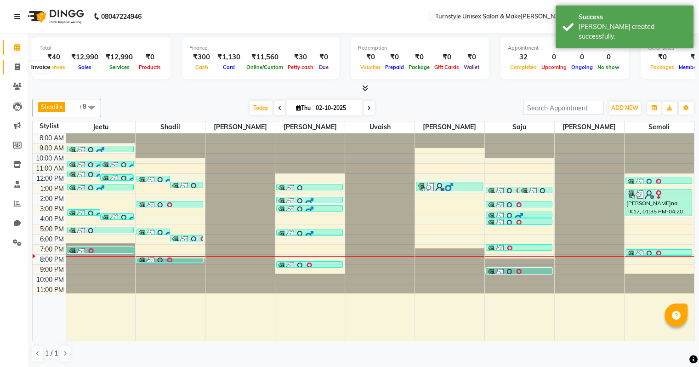
click at [17, 68] on icon at bounding box center [17, 66] width 5 height 7
select select "service"
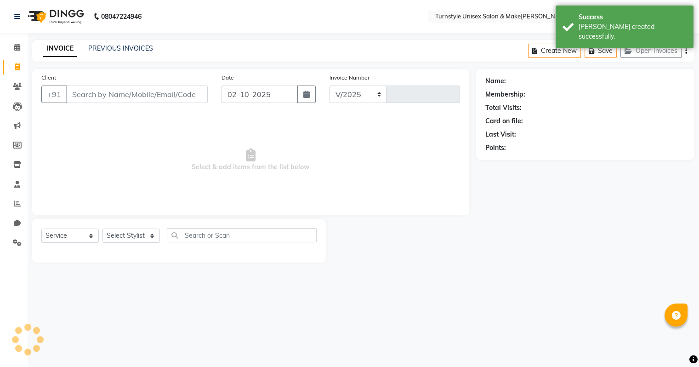
select select "9091"
type input "0059"
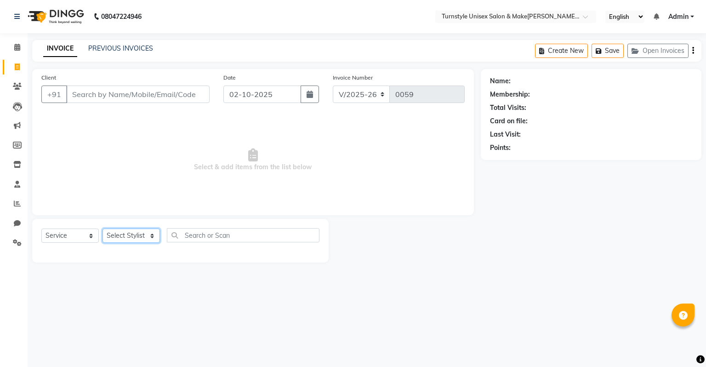
click at [120, 237] on select "Select Sty[PERSON_NAME][PERSON_NAME] [PERSON_NAME] [PERSON_NAME]hr[PERSON_NAME]…" at bounding box center [131, 235] width 57 height 14
click at [103, 229] on select "Select Sty[PERSON_NAME][PERSON_NAME] [PERSON_NAME] [PERSON_NAME]hr[PERSON_NAME]…" at bounding box center [131, 235] width 57 height 14
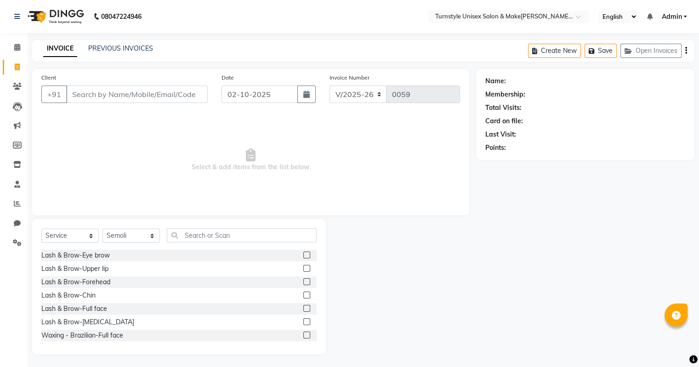
click at [133, 244] on div "Select Service Product Membership Package Voucher Prepaid Gift Card Select Styl…" at bounding box center [178, 239] width 275 height 22
click at [132, 238] on select "Select Sty[PERSON_NAME][PERSON_NAME] [PERSON_NAME] [PERSON_NAME]hr[PERSON_NAME]…" at bounding box center [131, 235] width 57 height 14
click at [103, 229] on select "Select Sty[PERSON_NAME][PERSON_NAME] [PERSON_NAME] [PERSON_NAME]hr[PERSON_NAME]…" at bounding box center [131, 235] width 57 height 14
click at [133, 242] on select "Select Sty[PERSON_NAME][PERSON_NAME] [PERSON_NAME] [PERSON_NAME]hr[PERSON_NAME]…" at bounding box center [131, 235] width 57 height 14
select select "93349"
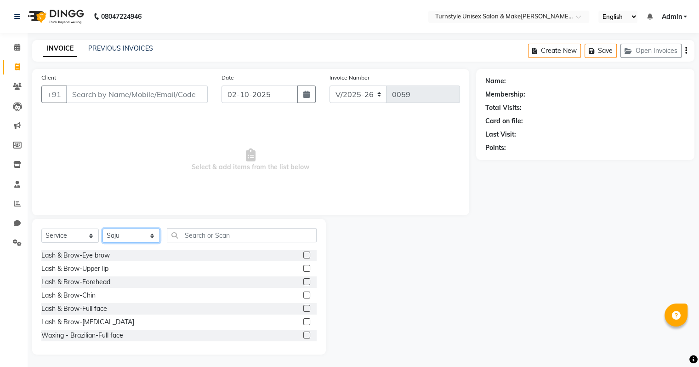
click at [103, 229] on select "Select Sty[PERSON_NAME][PERSON_NAME] [PERSON_NAME] [PERSON_NAME]hr[PERSON_NAME]…" at bounding box center [131, 235] width 57 height 14
click at [190, 229] on input "text" at bounding box center [242, 235] width 150 height 14
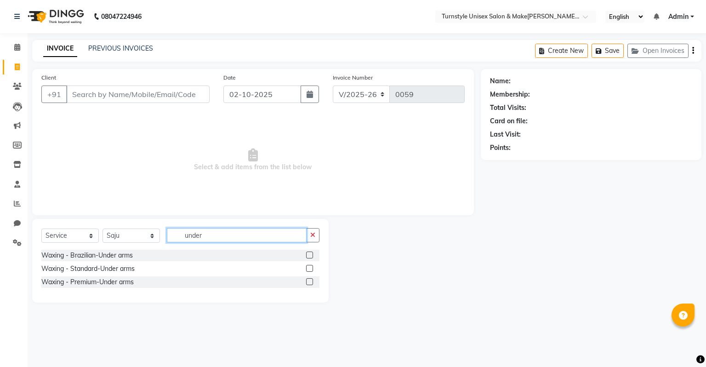
type input "under"
click at [312, 280] on label at bounding box center [309, 281] width 7 height 7
click at [312, 280] on input "checkbox" at bounding box center [309, 282] width 6 height 6
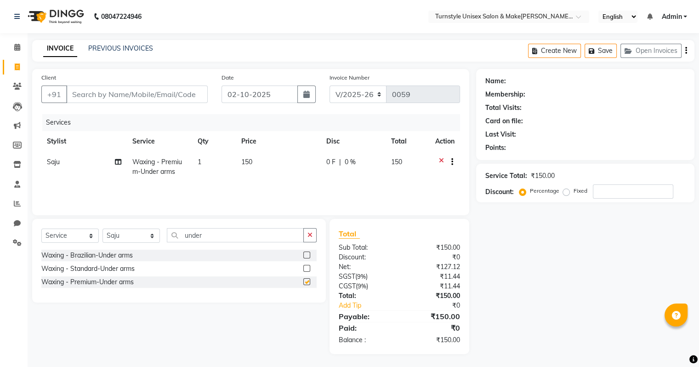
checkbox input "false"
click at [222, 231] on input "under" at bounding box center [235, 235] width 137 height 14
type input "u"
type input "f"
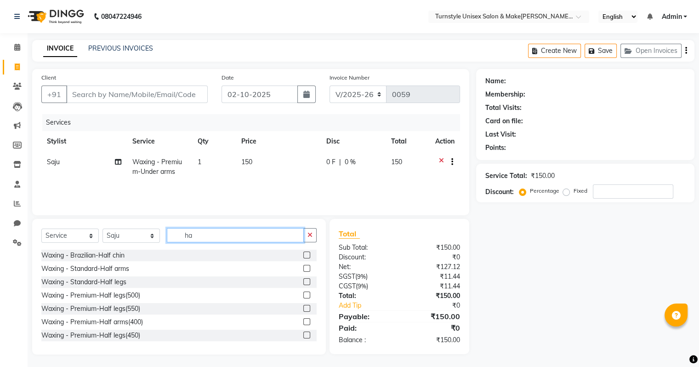
type input "h"
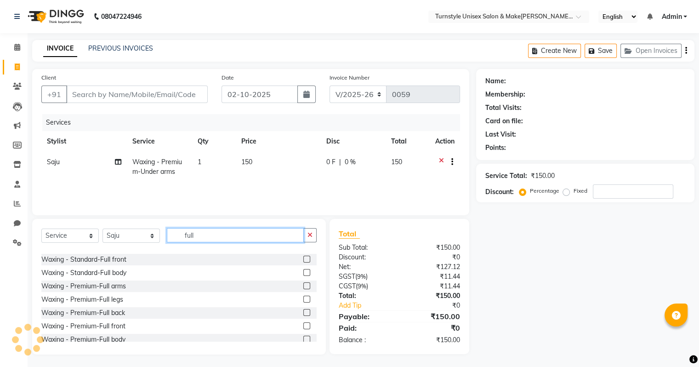
scroll to position [93, 0]
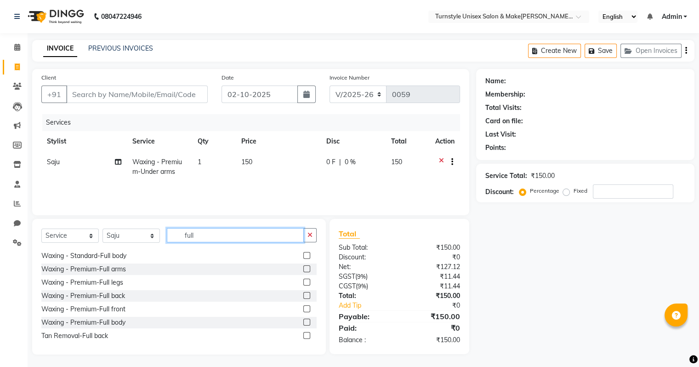
type input "full"
click at [303, 297] on label at bounding box center [306, 295] width 7 height 7
click at [303, 297] on input "checkbox" at bounding box center [306, 296] width 6 height 6
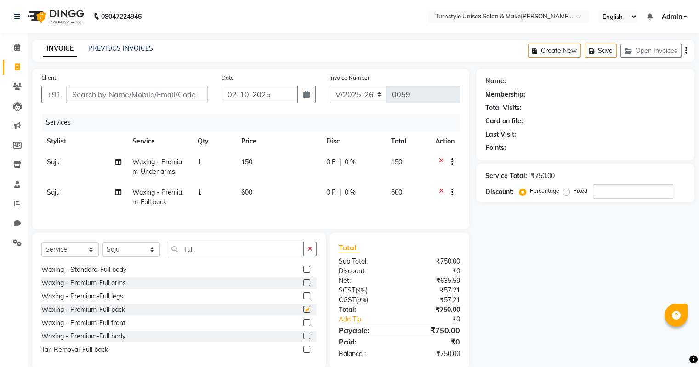
checkbox input "false"
click at [223, 256] on input "full" at bounding box center [235, 249] width 137 height 14
type input "f"
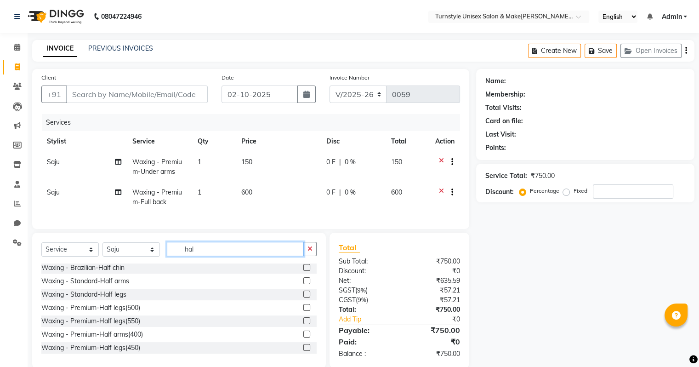
scroll to position [0, 0]
type input "h"
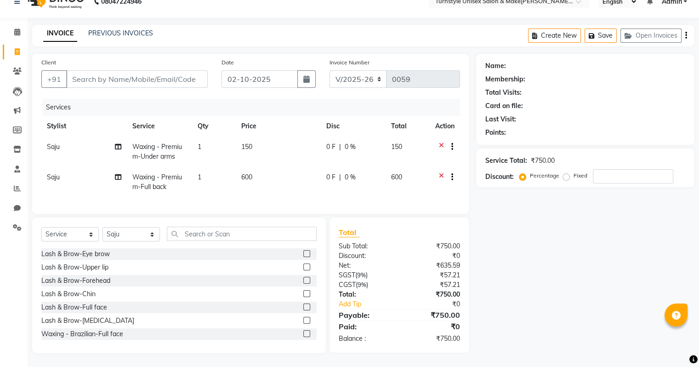
click at [303, 269] on label at bounding box center [306, 266] width 7 height 7
click at [303, 269] on input "checkbox" at bounding box center [306, 267] width 6 height 6
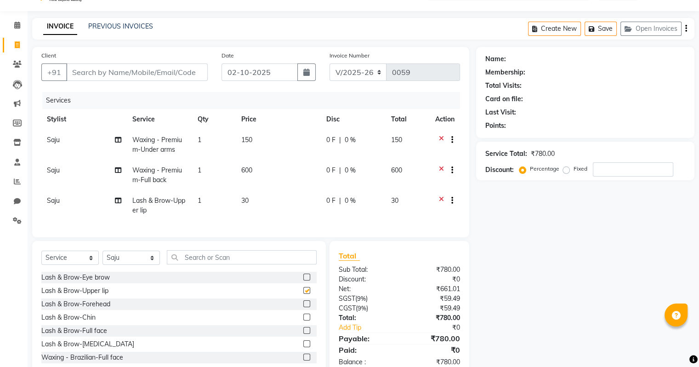
checkbox input "false"
click at [237, 260] on input "text" at bounding box center [242, 257] width 150 height 14
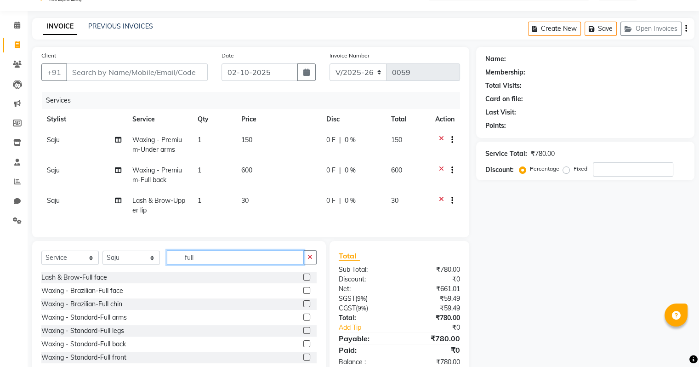
type input "full"
click at [303, 294] on label at bounding box center [306, 290] width 7 height 7
click at [303, 294] on input "checkbox" at bounding box center [306, 291] width 6 height 6
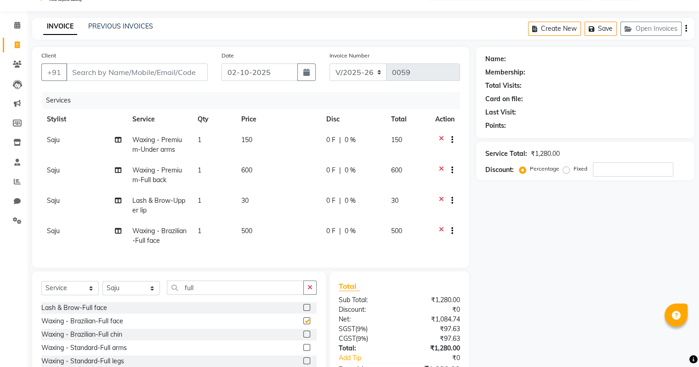
checkbox input "false"
click at [251, 201] on td "30" at bounding box center [278, 205] width 85 height 30
select select "93349"
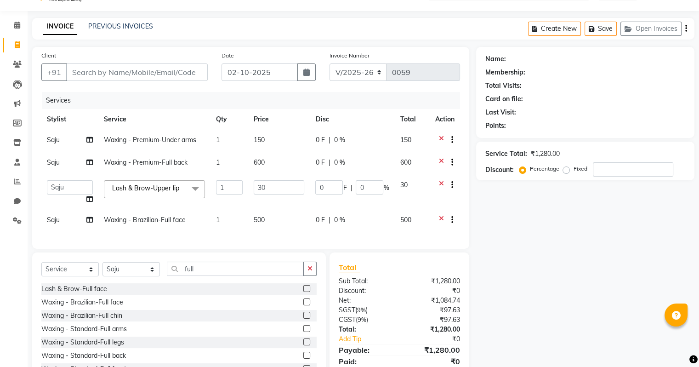
click at [251, 201] on td "30" at bounding box center [279, 192] width 62 height 35
click at [289, 180] on input "30" at bounding box center [279, 187] width 51 height 14
type input "3"
click at [269, 220] on tbody "[PERSON_NAME] Waxing - Premium-Under arms 1 150 0 F | 0 % 150 [PERSON_NAME] Wax…" at bounding box center [250, 181] width 419 height 103
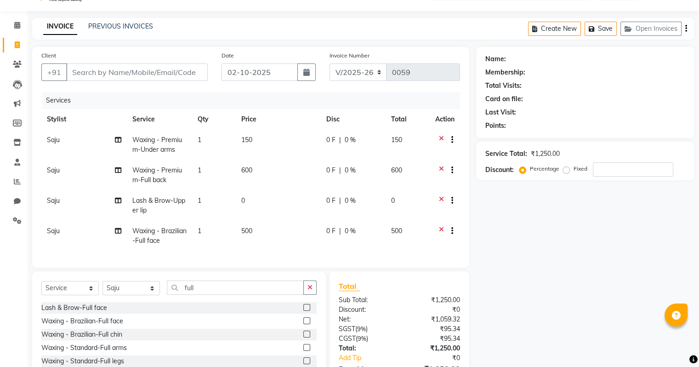
click at [442, 199] on icon at bounding box center [441, 201] width 5 height 11
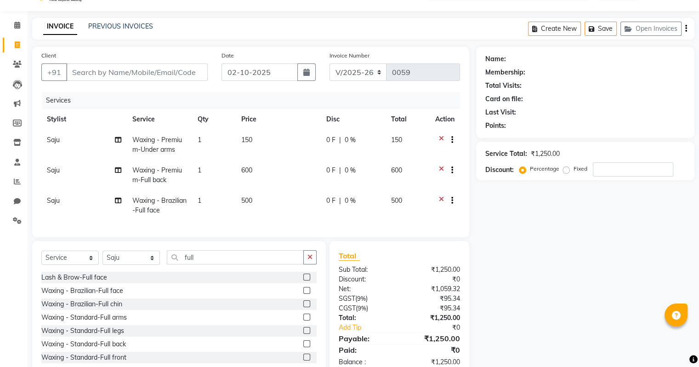
click at [256, 198] on td "500" at bounding box center [278, 205] width 85 height 30
select select "93349"
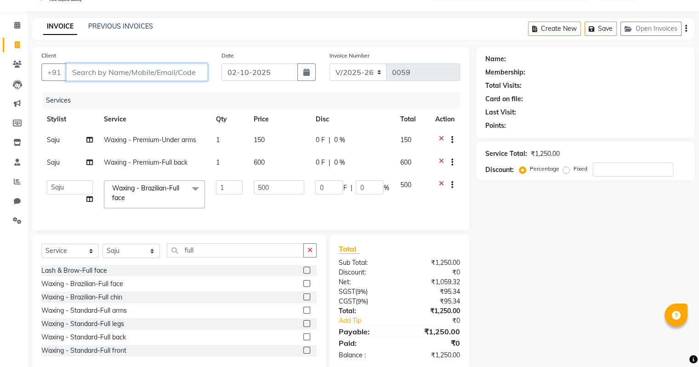
click at [118, 76] on input "Client" at bounding box center [137, 71] width 142 height 17
type input "F"
type input "0"
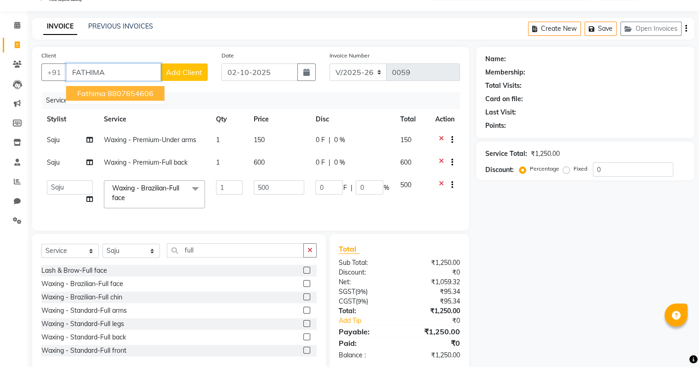
click at [113, 94] on ngb-highlight "8807654606" at bounding box center [131, 93] width 46 height 9
type input "8807654606"
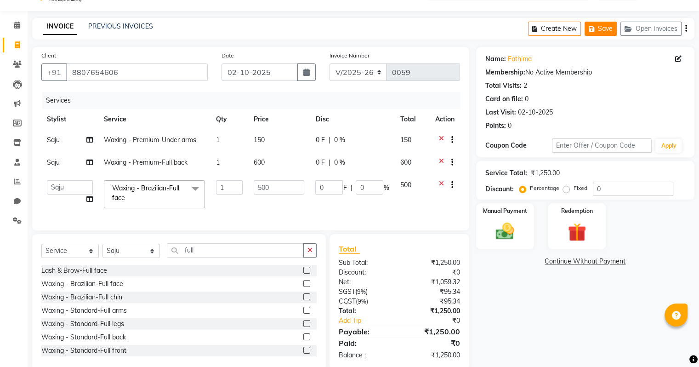
click at [598, 25] on button "Save" at bounding box center [601, 29] width 32 height 14
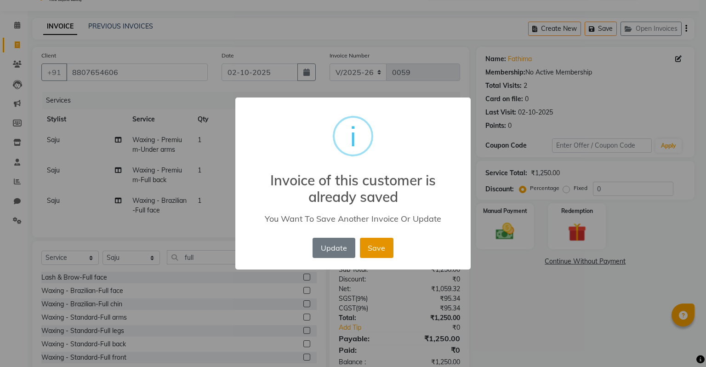
click at [382, 248] on button "Save" at bounding box center [377, 248] width 34 height 20
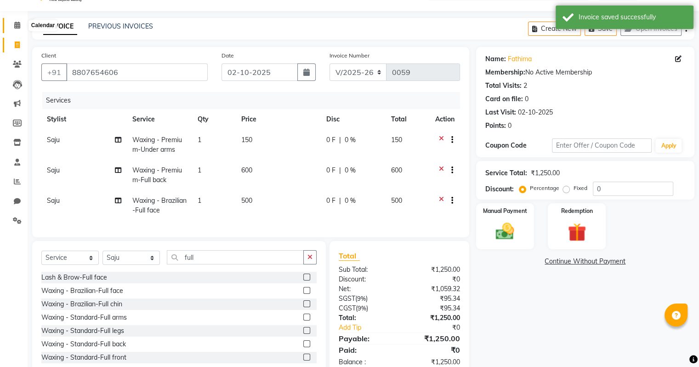
click at [16, 22] on icon at bounding box center [17, 25] width 6 height 7
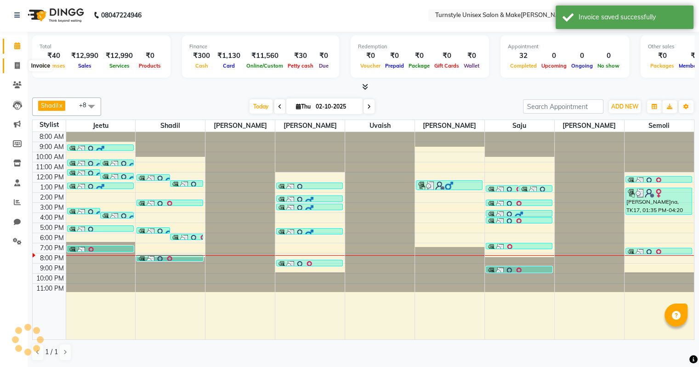
click at [11, 64] on span at bounding box center [17, 66] width 16 height 11
select select "service"
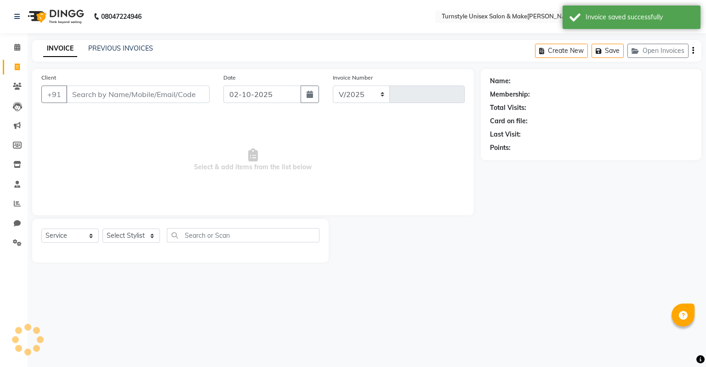
select select "9091"
type input "0059"
click at [82, 89] on input "Client" at bounding box center [137, 93] width 143 height 17
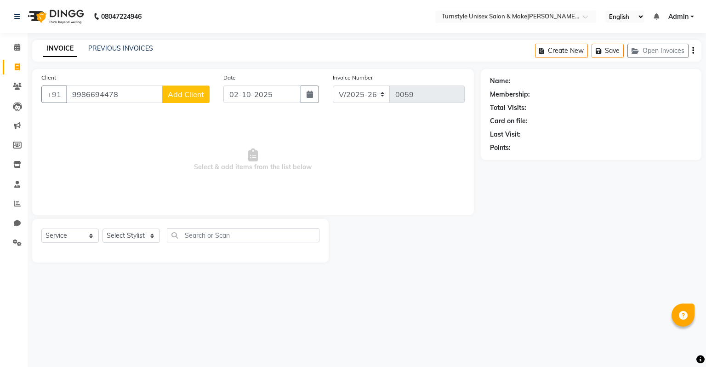
type input "9986694478"
click at [187, 100] on button "Add Client" at bounding box center [185, 93] width 47 height 17
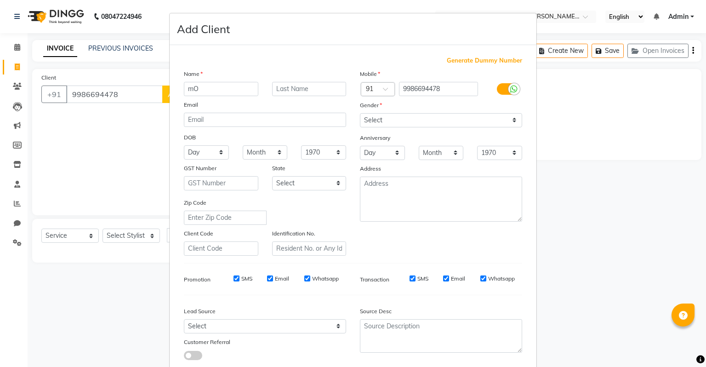
type input "m"
type input "[PERSON_NAME]"
click at [373, 120] on select "Select [DEMOGRAPHIC_DATA] [DEMOGRAPHIC_DATA] Other Prefer Not To Say" at bounding box center [441, 120] width 162 height 14
select select "[DEMOGRAPHIC_DATA]"
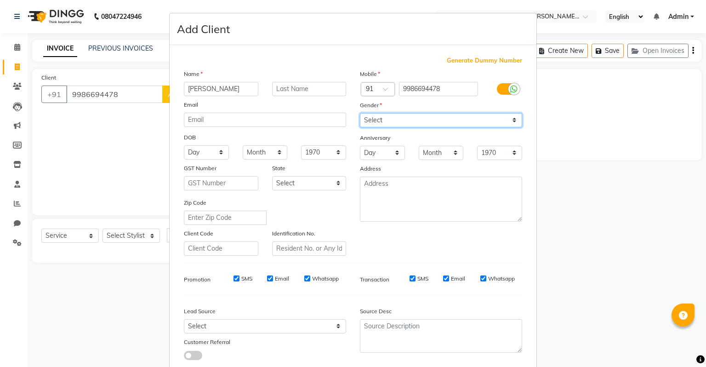
click at [360, 114] on select "Select [DEMOGRAPHIC_DATA] [DEMOGRAPHIC_DATA] Other Prefer Not To Say" at bounding box center [441, 120] width 162 height 14
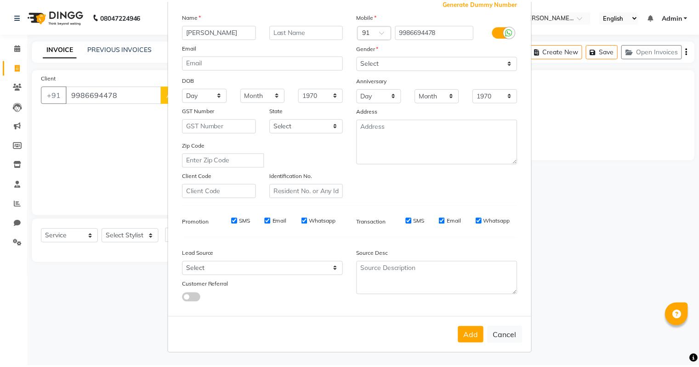
scroll to position [62, 0]
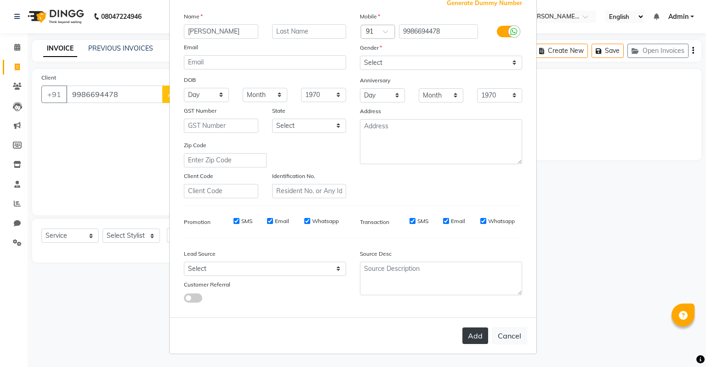
click at [472, 332] on button "Add" at bounding box center [475, 335] width 26 height 17
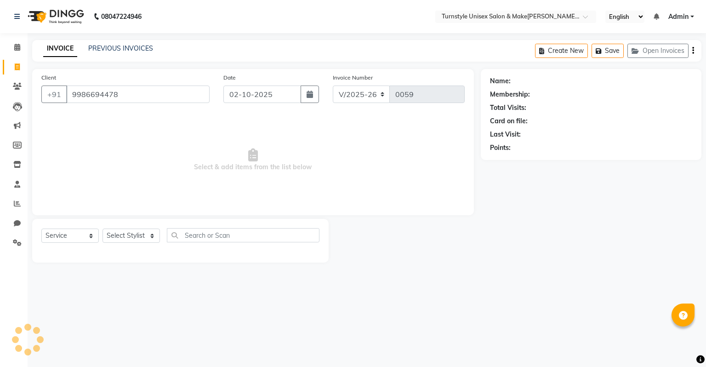
select select
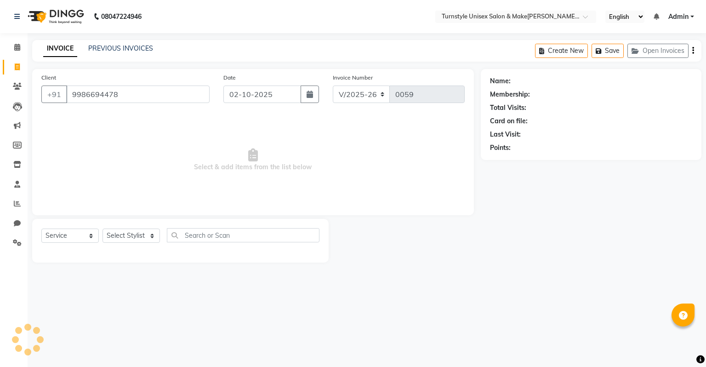
select select
checkbox input "false"
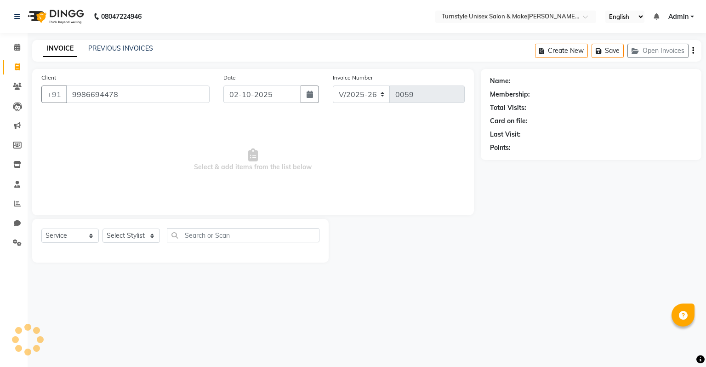
checkbox input "false"
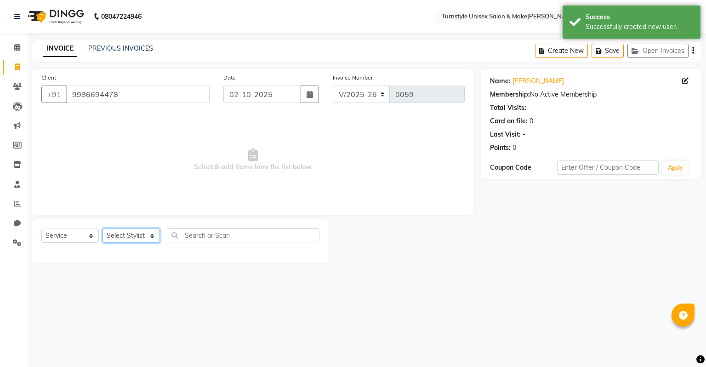
click at [142, 238] on select "Select Sty[PERSON_NAME][PERSON_NAME] [PERSON_NAME] [PERSON_NAME]hr[PERSON_NAME]…" at bounding box center [131, 235] width 57 height 14
select select "92761"
click at [103, 229] on select "Select Sty[PERSON_NAME][PERSON_NAME] [PERSON_NAME] [PERSON_NAME]hr[PERSON_NAME]…" at bounding box center [131, 235] width 57 height 14
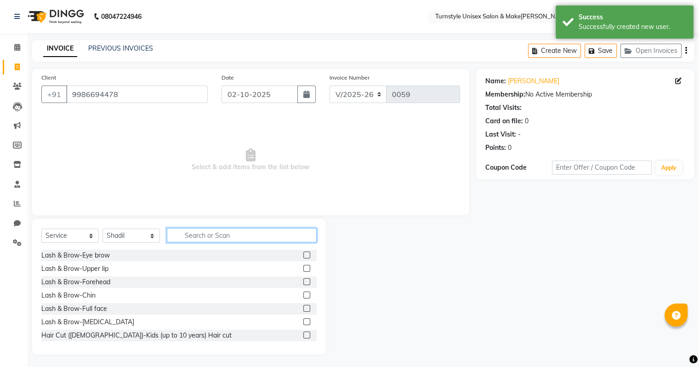
click at [190, 239] on input "text" at bounding box center [242, 235] width 150 height 14
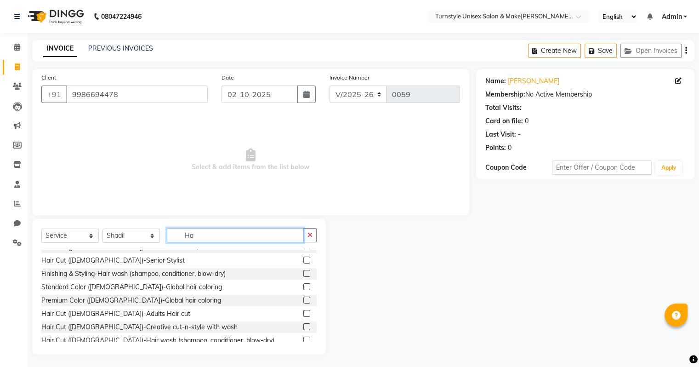
scroll to position [38, 0]
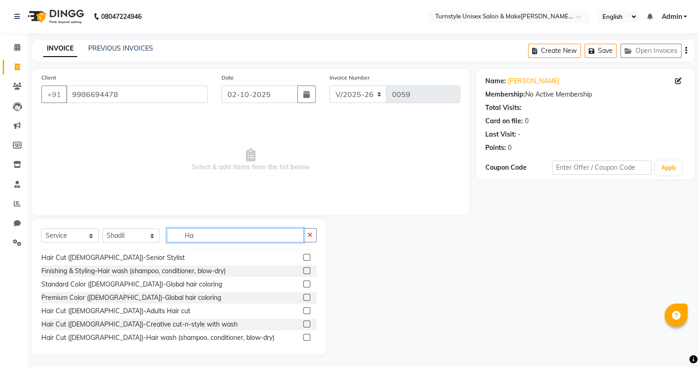
type input "Ha"
click at [303, 308] on label at bounding box center [306, 310] width 7 height 7
click at [303, 308] on input "checkbox" at bounding box center [306, 311] width 6 height 6
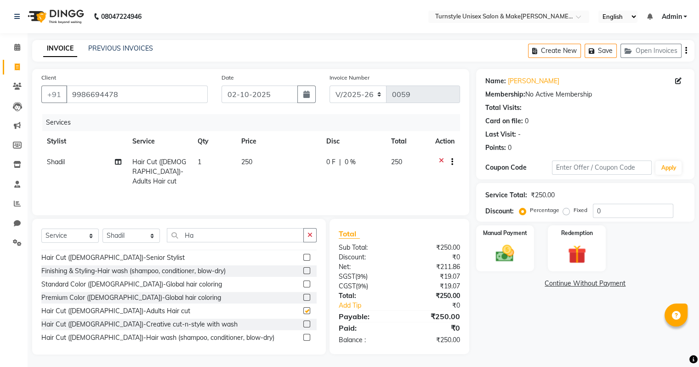
checkbox input "false"
click at [522, 249] on div "Manual Payment" at bounding box center [505, 247] width 60 height 47
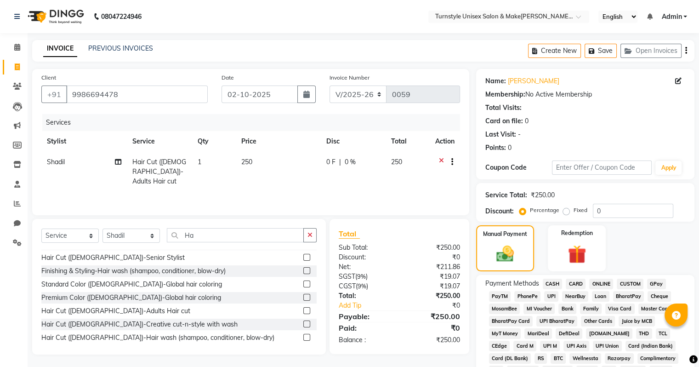
click at [554, 295] on span "UPI" at bounding box center [551, 296] width 14 height 11
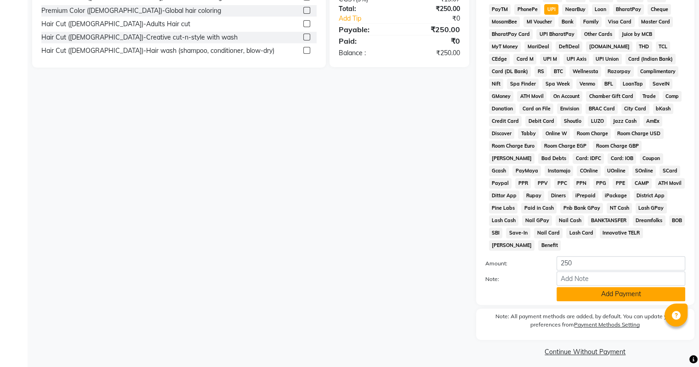
click at [629, 295] on button "Add Payment" at bounding box center [621, 294] width 129 height 14
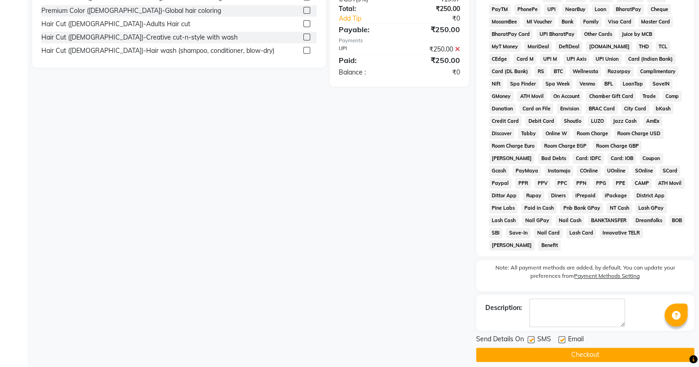
click at [570, 347] on button "Checkout" at bounding box center [585, 354] width 218 height 14
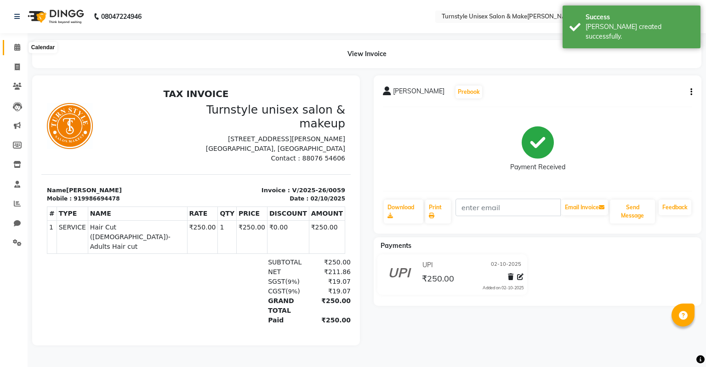
click at [16, 46] on icon at bounding box center [17, 47] width 6 height 7
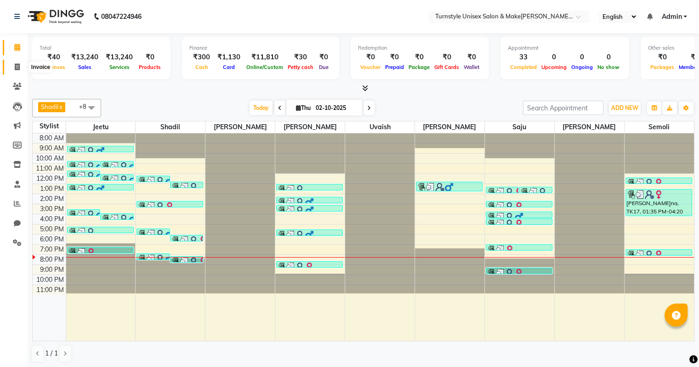
click at [17, 65] on icon at bounding box center [17, 66] width 5 height 7
select select "service"
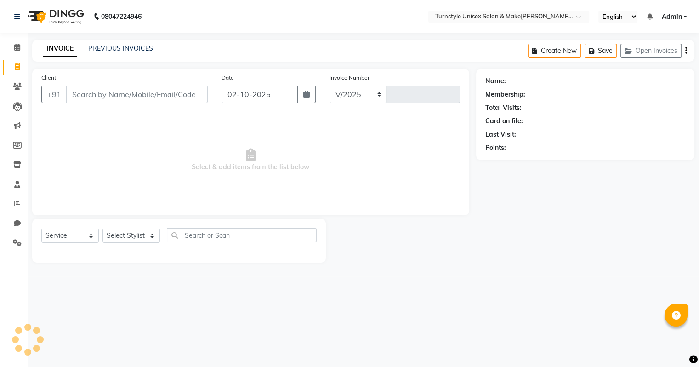
select select "9091"
type input "0060"
click at [121, 236] on select "Select Stylist" at bounding box center [131, 235] width 57 height 14
select select "93349"
click at [103, 229] on select "Select Sty[PERSON_NAME][PERSON_NAME] [PERSON_NAME] [PERSON_NAME]hr[PERSON_NAME]…" at bounding box center [131, 235] width 57 height 14
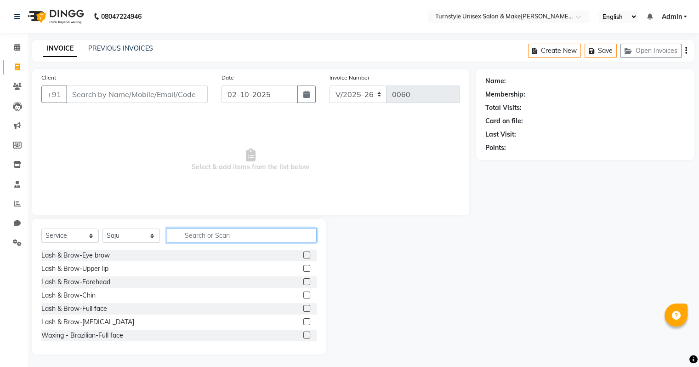
click at [199, 230] on input "text" at bounding box center [242, 235] width 150 height 14
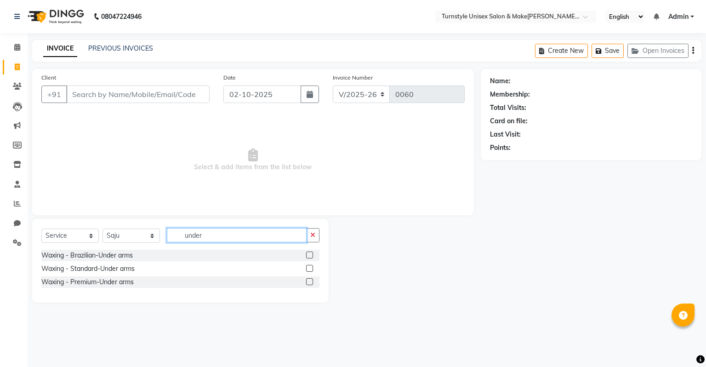
type input "under"
click at [307, 282] on label at bounding box center [309, 281] width 7 height 7
click at [307, 282] on input "checkbox" at bounding box center [309, 282] width 6 height 6
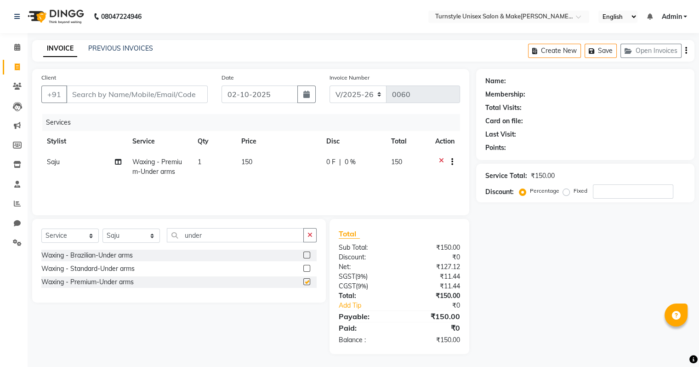
checkbox input "false"
click at [218, 242] on input "under" at bounding box center [235, 235] width 137 height 14
type input "u"
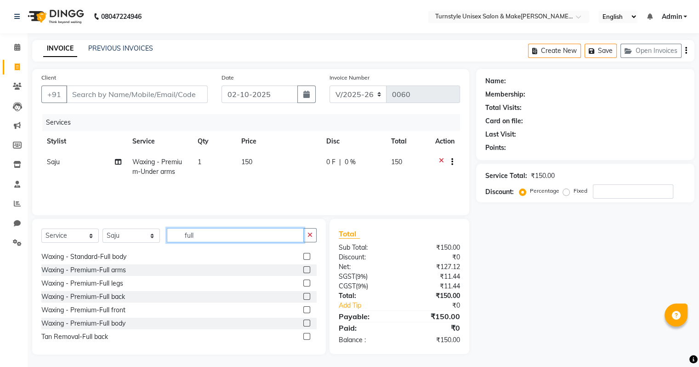
scroll to position [108, 0]
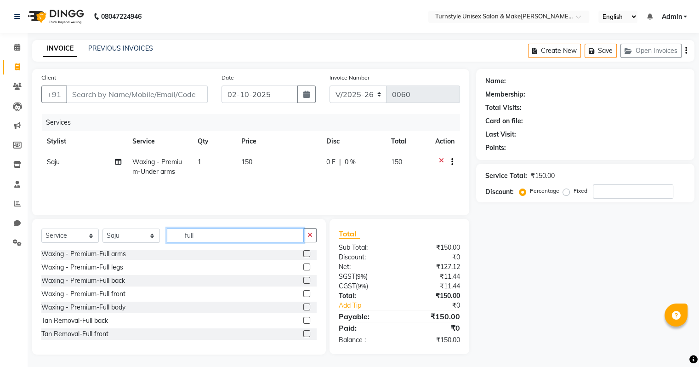
type input "full"
click at [303, 277] on label at bounding box center [306, 280] width 7 height 7
click at [303, 278] on input "checkbox" at bounding box center [306, 281] width 6 height 6
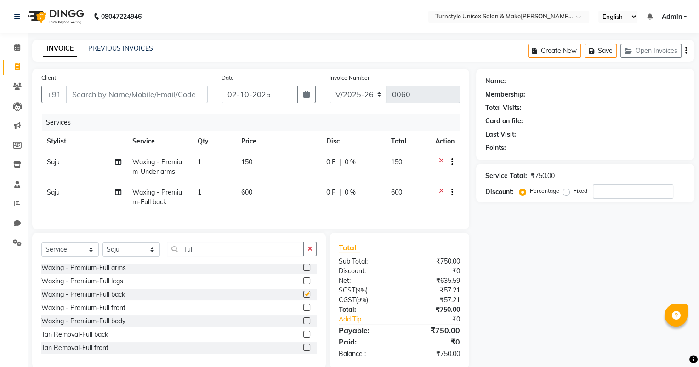
checkbox input "false"
click at [303, 271] on label at bounding box center [306, 267] width 7 height 7
click at [303, 271] on input "checkbox" at bounding box center [306, 268] width 6 height 6
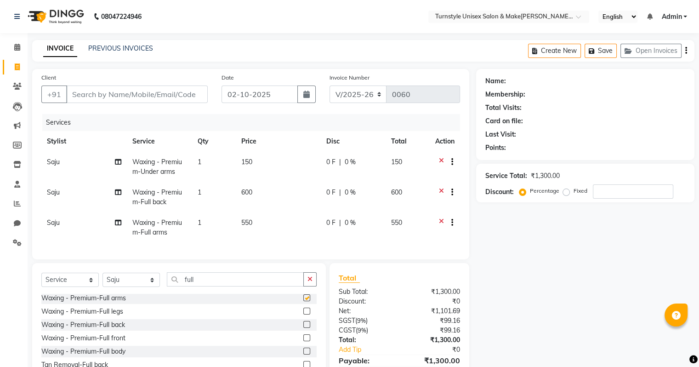
checkbox input "false"
click at [252, 222] on span "550" at bounding box center [246, 222] width 11 height 8
select select "93349"
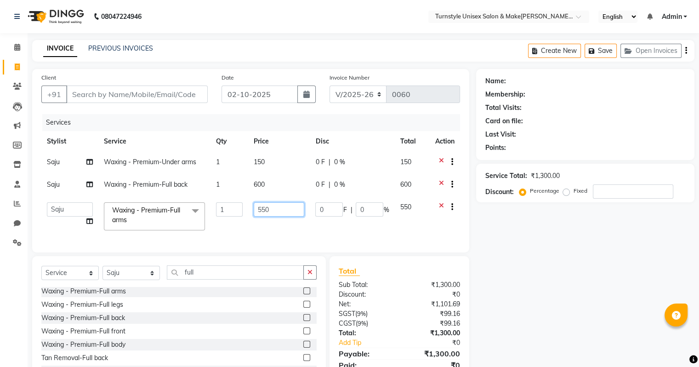
click at [272, 209] on input "550" at bounding box center [279, 209] width 51 height 14
type input "5"
type input "400"
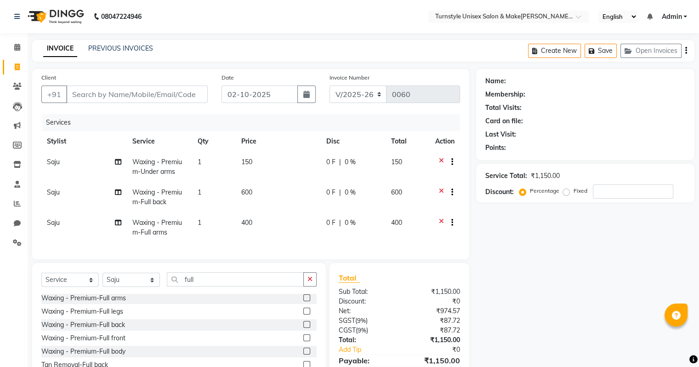
click at [348, 225] on td "0 F | 0 %" at bounding box center [353, 227] width 65 height 30
select select "93349"
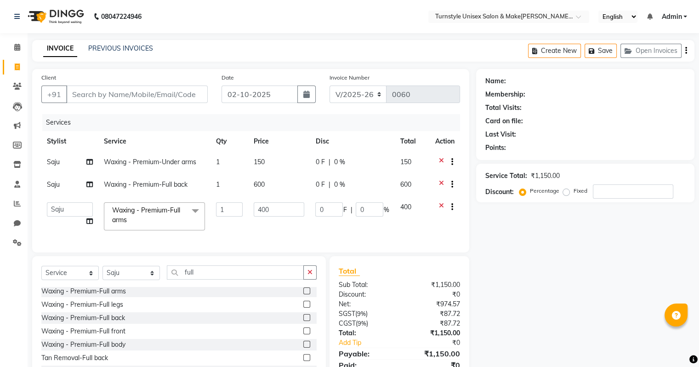
click at [336, 237] on div "Services Stylist Service Qty Price Disc Total Act[PERSON_NAME]Saju Waxing - Pre…" at bounding box center [250, 178] width 419 height 129
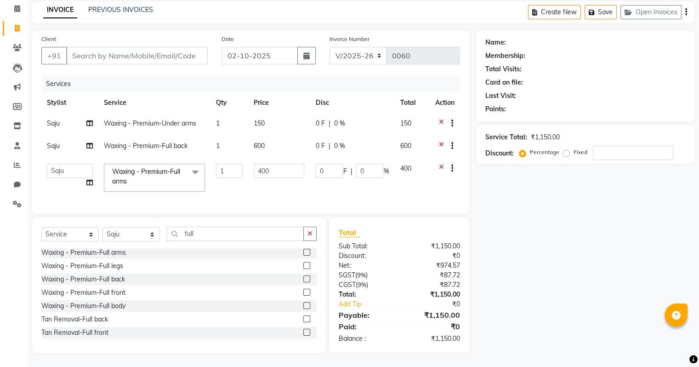
click at [303, 291] on label at bounding box center [306, 292] width 7 height 7
click at [303, 291] on input "checkbox" at bounding box center [306, 293] width 6 height 6
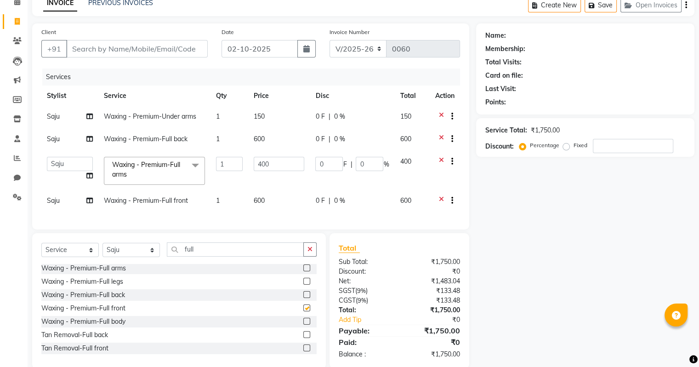
checkbox input "false"
click at [263, 198] on span "600" at bounding box center [259, 200] width 11 height 8
select select "93349"
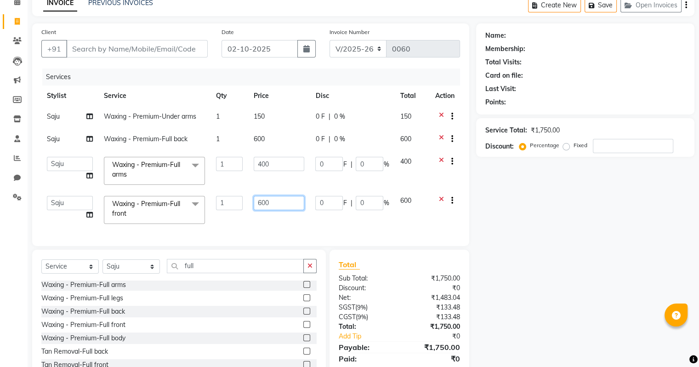
click at [273, 201] on input "600" at bounding box center [279, 203] width 51 height 14
type input "6"
type input "300"
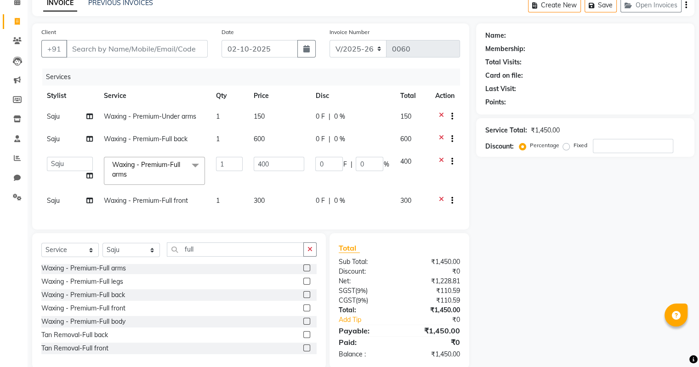
click at [393, 220] on div "Services Stylist Service Qty Price Disc Total Act[PERSON_NAME]Saju Waxing - Pre…" at bounding box center [250, 144] width 419 height 152
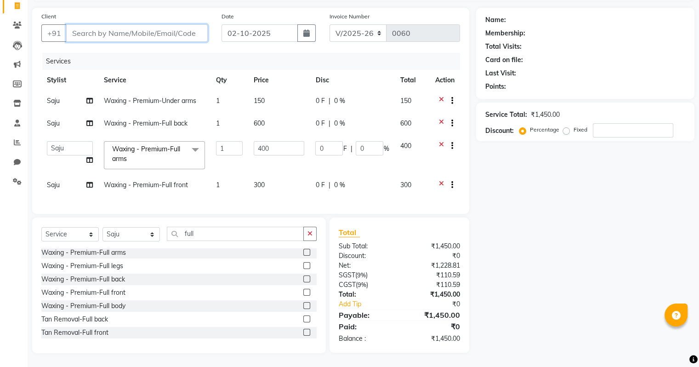
drag, startPoint x: 106, startPoint y: 21, endPoint x: 107, endPoint y: 30, distance: 9.7
click at [106, 25] on input "Client" at bounding box center [137, 32] width 142 height 17
type input "F"
type input "0"
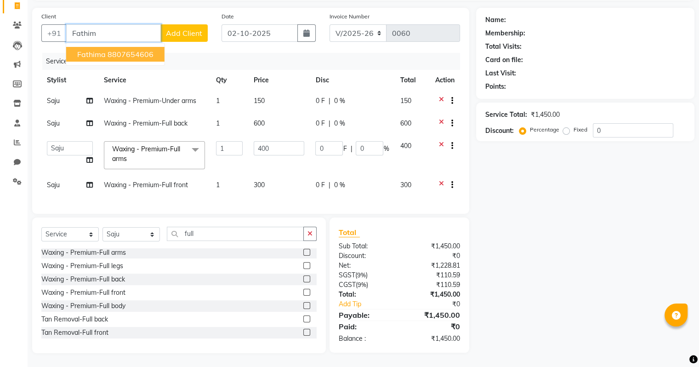
click at [110, 50] on ngb-highlight "8807654606" at bounding box center [131, 54] width 46 height 9
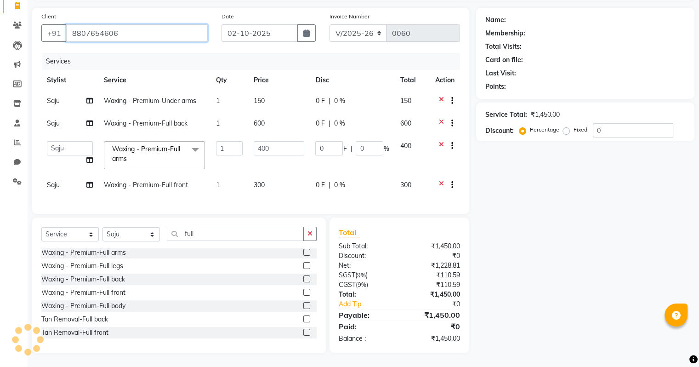
type input "8807654606"
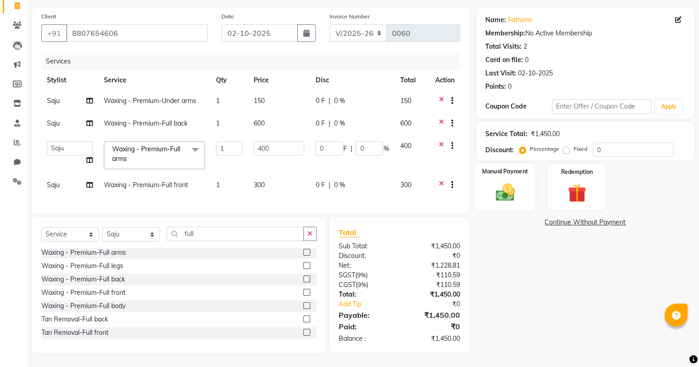
click at [497, 171] on div "Manual Payment" at bounding box center [505, 186] width 60 height 47
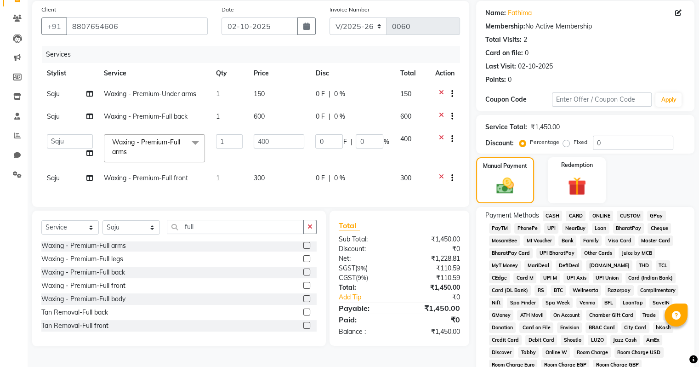
click at [552, 230] on span "UPI" at bounding box center [551, 228] width 14 height 11
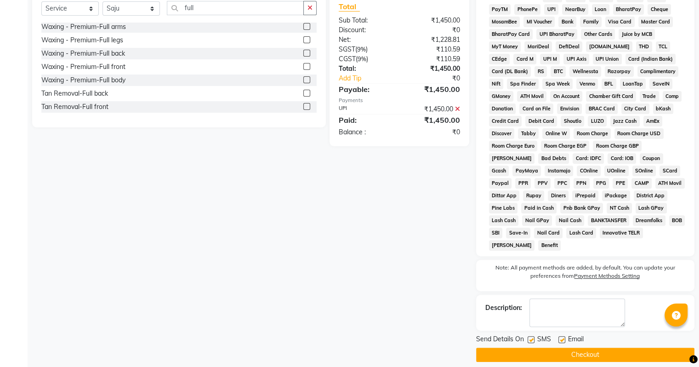
click at [561, 336] on label at bounding box center [561, 339] width 7 height 7
click at [561, 337] on input "checkbox" at bounding box center [561, 340] width 6 height 6
checkbox input "false"
click at [560, 347] on button "Checkout" at bounding box center [585, 354] width 218 height 14
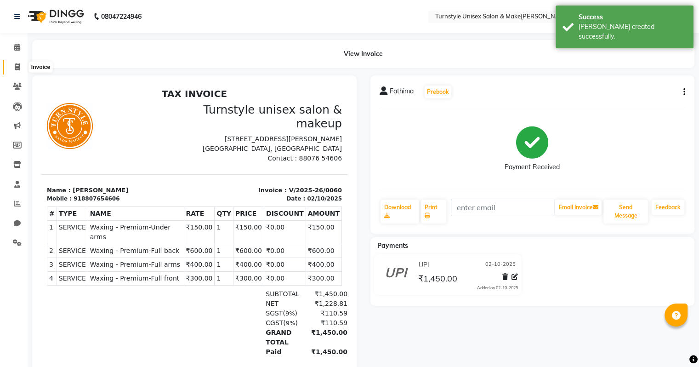
click at [21, 67] on span at bounding box center [17, 67] width 16 height 11
select select "service"
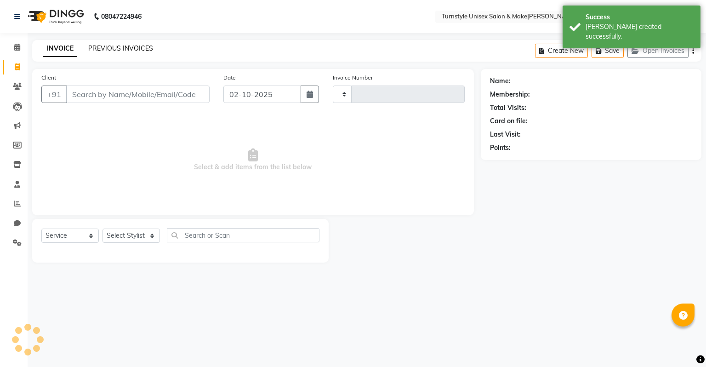
type input "0061"
select select "9091"
click at [16, 90] on icon at bounding box center [17, 86] width 9 height 7
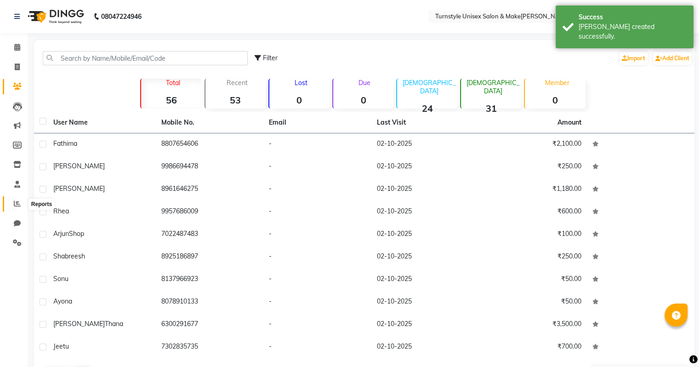
click at [18, 208] on span at bounding box center [17, 204] width 16 height 11
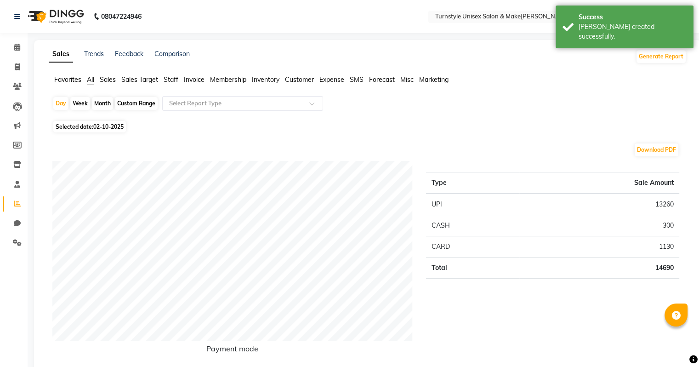
scroll to position [276, 0]
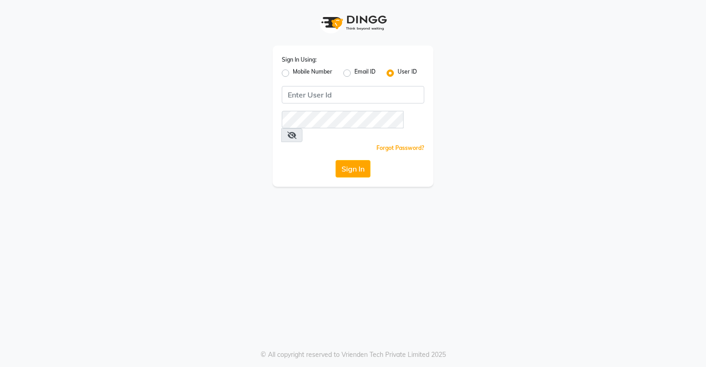
click at [398, 74] on label "User ID" at bounding box center [407, 73] width 19 height 11
click at [398, 74] on input "User ID" at bounding box center [401, 71] width 6 height 6
click at [293, 72] on label "Mobile Number" at bounding box center [313, 73] width 40 height 11
click at [293, 72] on input "Mobile Number" at bounding box center [296, 71] width 6 height 6
radio input "true"
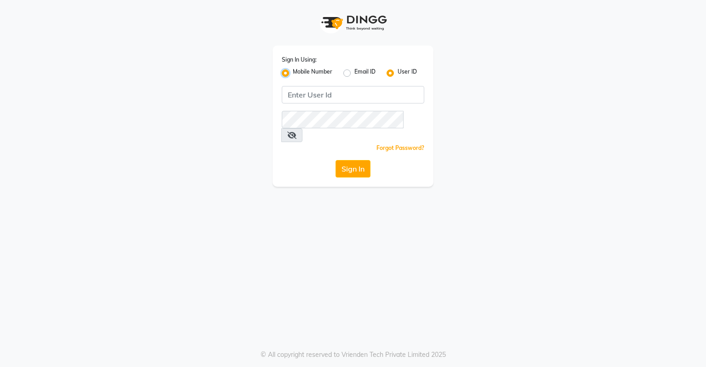
radio input "false"
click at [343, 93] on input "Username" at bounding box center [369, 94] width 112 height 17
drag, startPoint x: 317, startPoint y: 96, endPoint x: 376, endPoint y: 93, distance: 59.3
click at [376, 93] on input "6295789381" at bounding box center [369, 94] width 112 height 17
type input "6295789381"
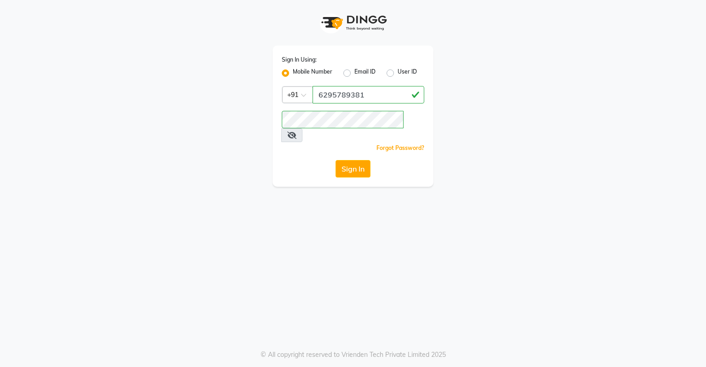
click at [296, 131] on icon at bounding box center [291, 134] width 9 height 7
click at [398, 74] on label "User ID" at bounding box center [407, 73] width 19 height 11
click at [398, 74] on input "User ID" at bounding box center [401, 71] width 6 height 6
radio input "true"
radio input "false"
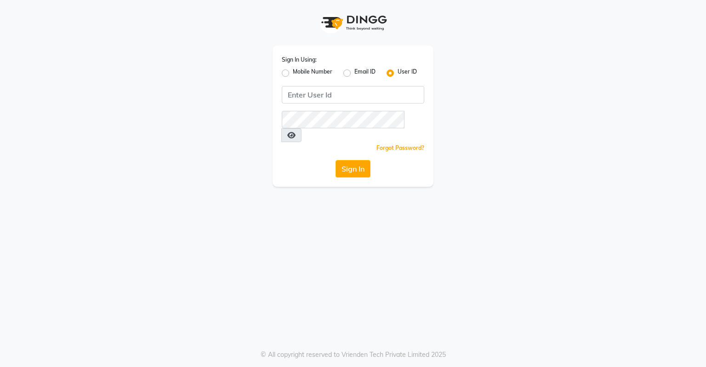
click at [293, 73] on label "Mobile Number" at bounding box center [313, 73] width 40 height 11
click at [293, 73] on input "Mobile Number" at bounding box center [296, 71] width 6 height 6
radio input "true"
radio input "false"
click at [337, 95] on input "Username" at bounding box center [369, 94] width 112 height 17
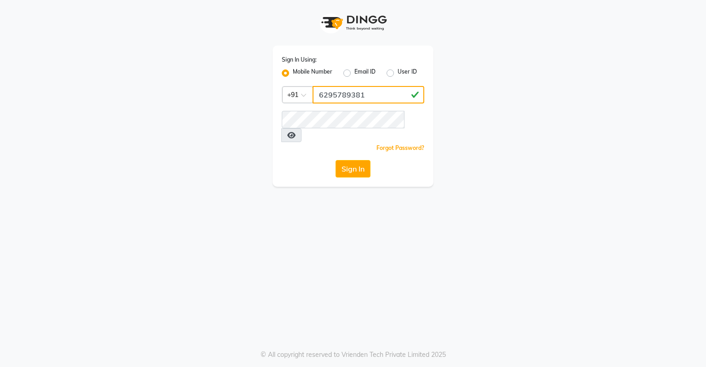
drag, startPoint x: 320, startPoint y: 98, endPoint x: 375, endPoint y: 95, distance: 55.3
click at [375, 95] on input "6295789381" at bounding box center [369, 94] width 112 height 17
type input "6295789381"
click at [356, 161] on button "Sign In" at bounding box center [353, 168] width 35 height 17
